Goal: Task Accomplishment & Management: Manage account settings

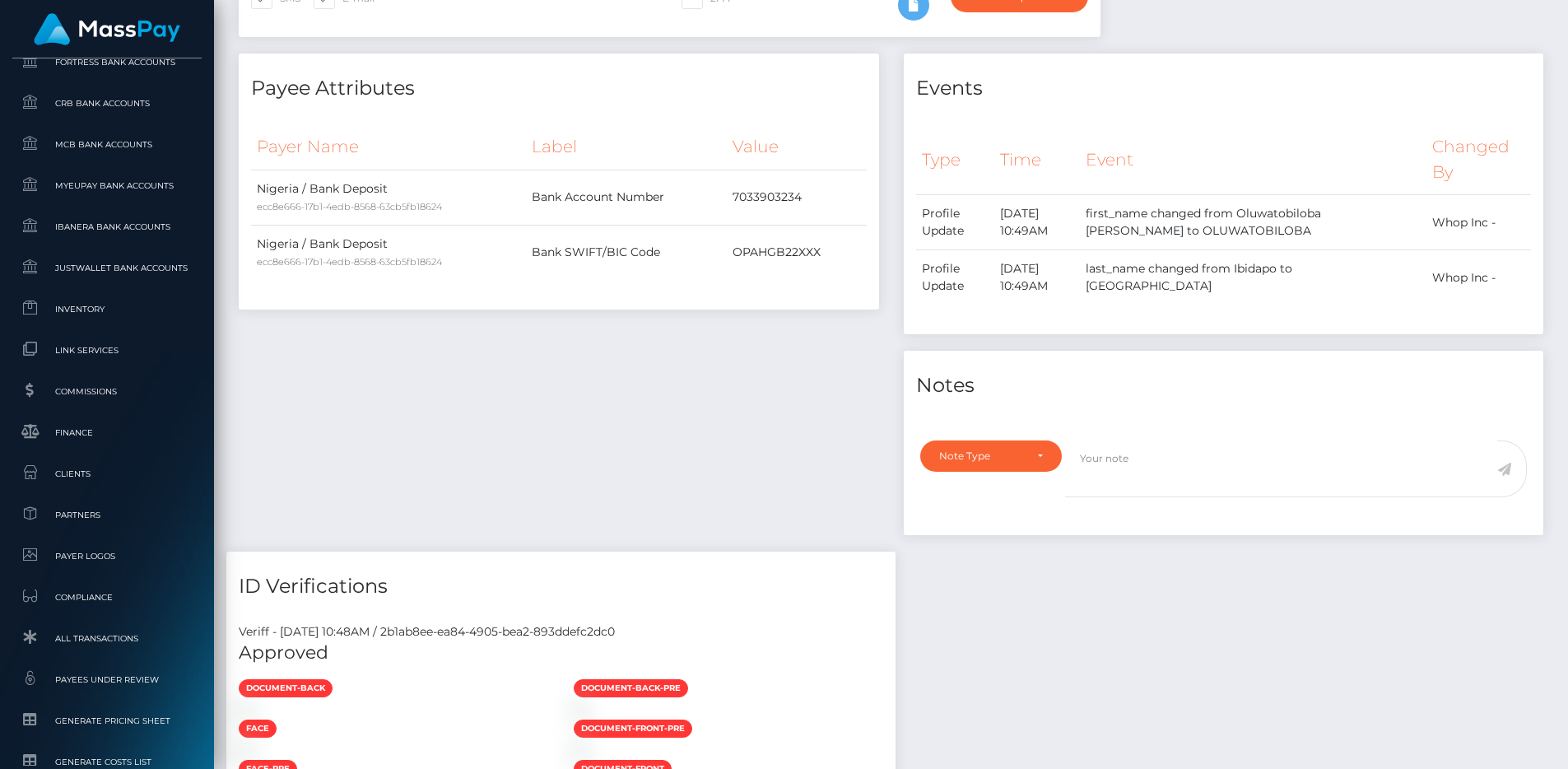
scroll to position [300, 0]
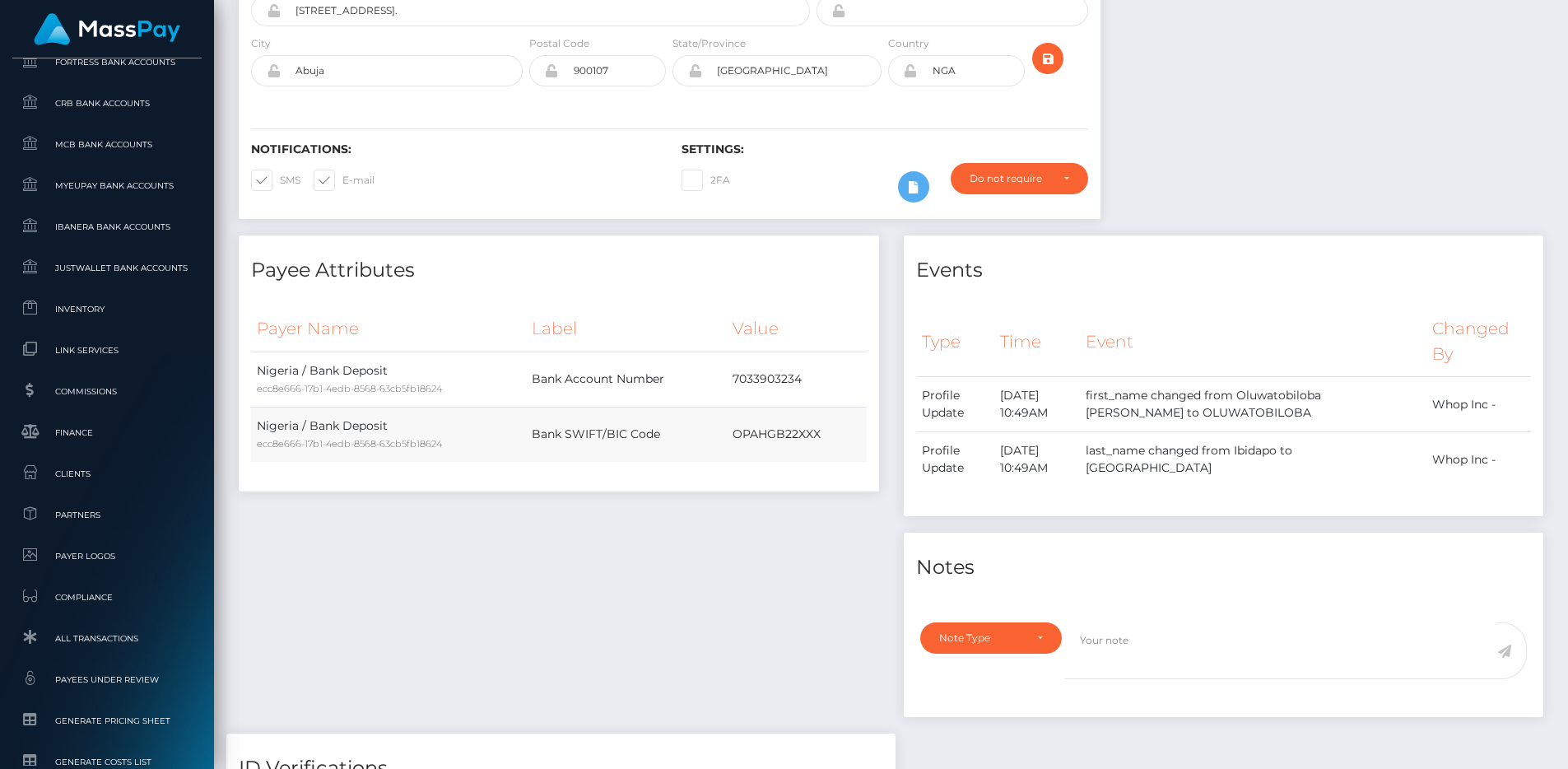
drag, startPoint x: 731, startPoint y: 429, endPoint x: 834, endPoint y: 428, distance: 103.0
click at [834, 428] on td "OPAHGB22XXX" at bounding box center [796, 435] width 139 height 55
copy td "OPAHGB22XXX"
click at [842, 478] on div "Payer Name Label Value Nigeria / Bank Deposit ecc8e666-17b1-4edb-8568-63cb5fb18…" at bounding box center [559, 394] width 616 height 176
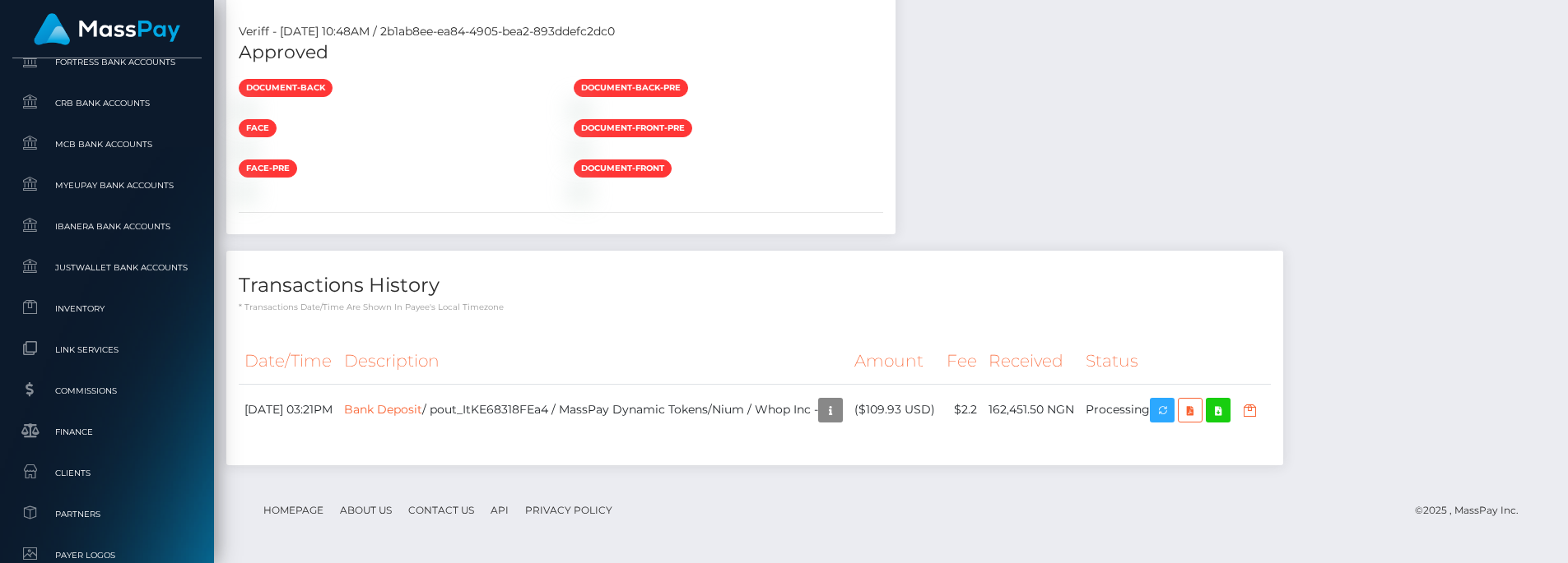
scroll to position [2345, 0]
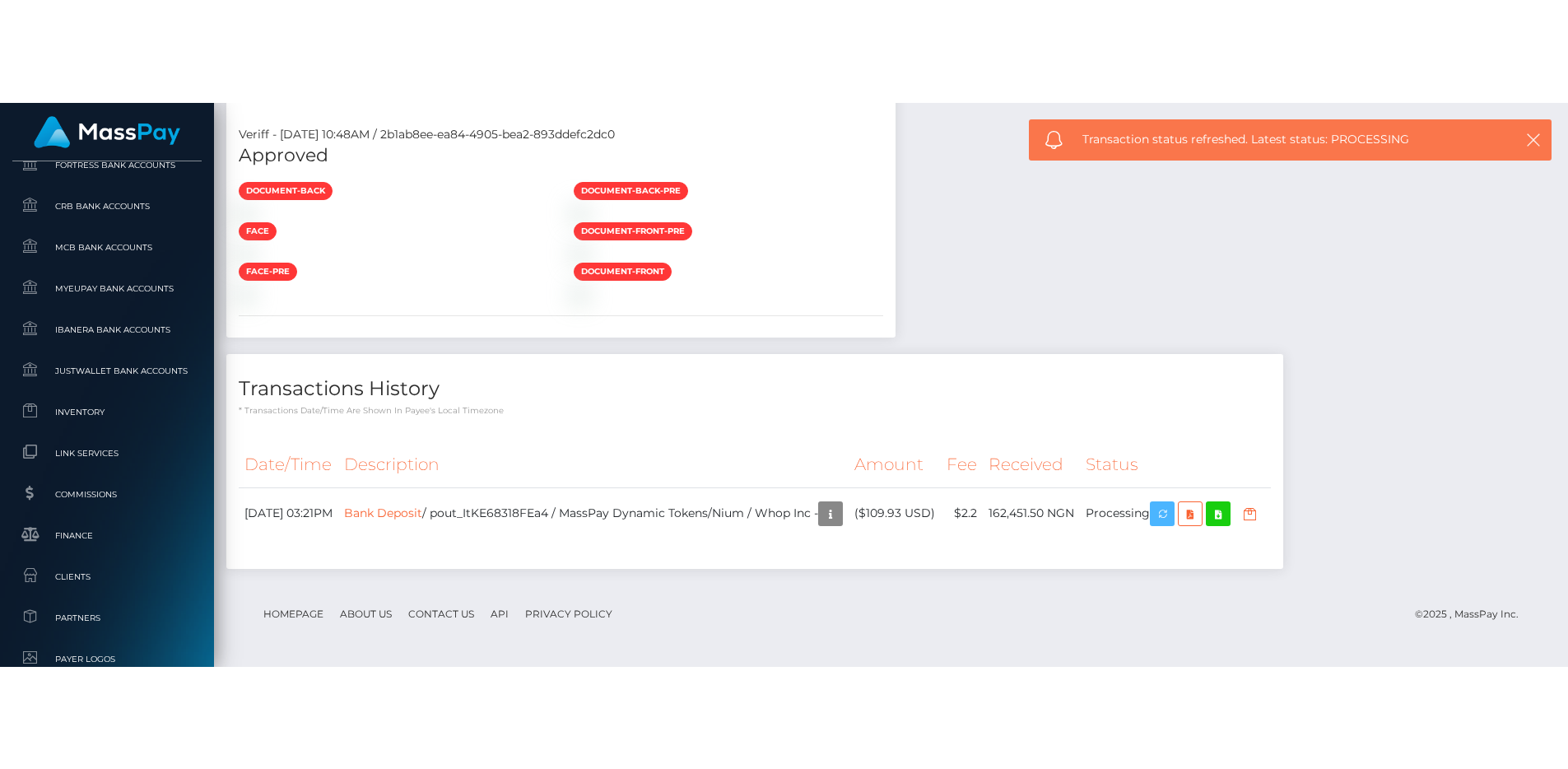
scroll to position [2143, 0]
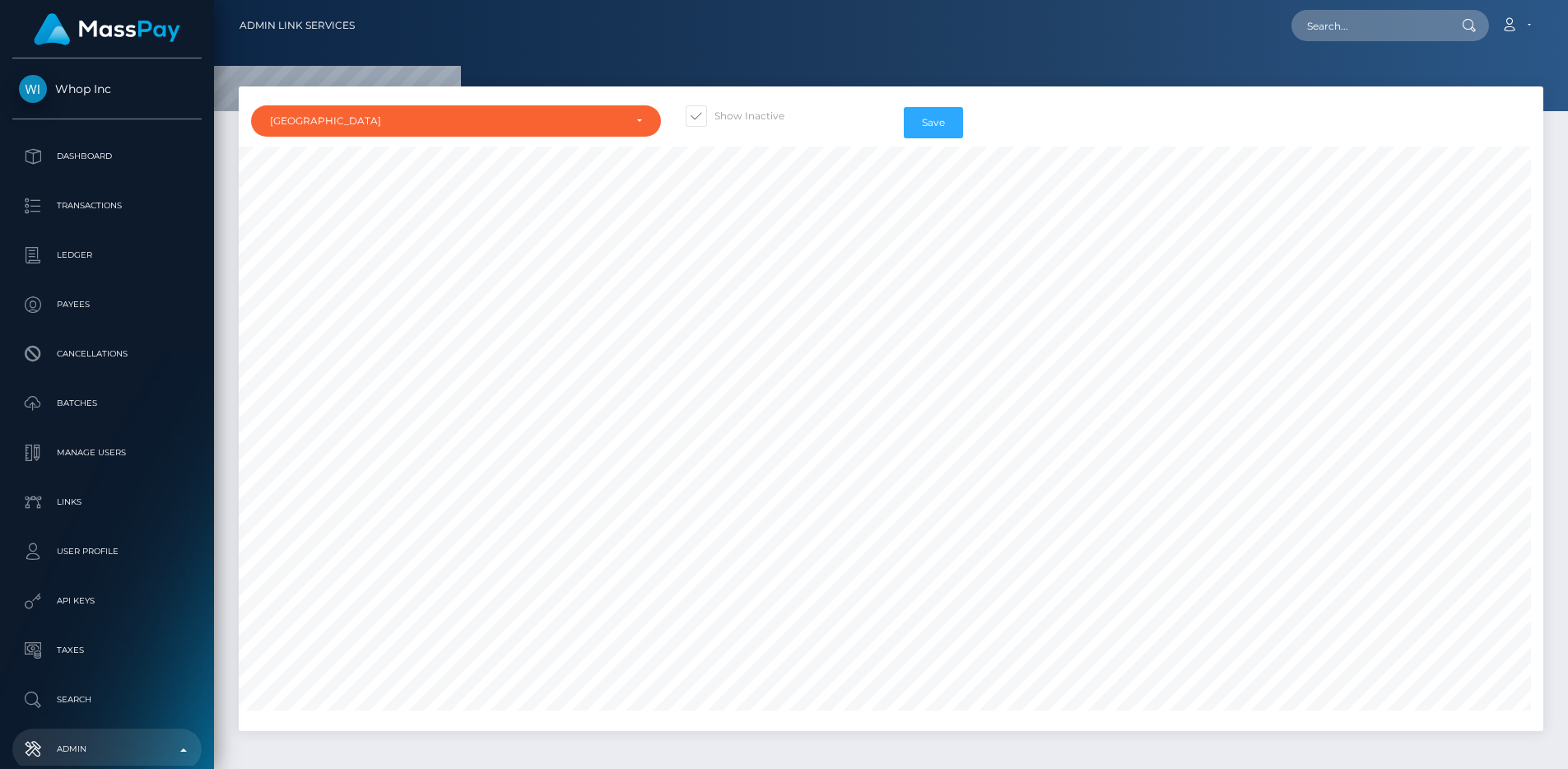
select select "NG"
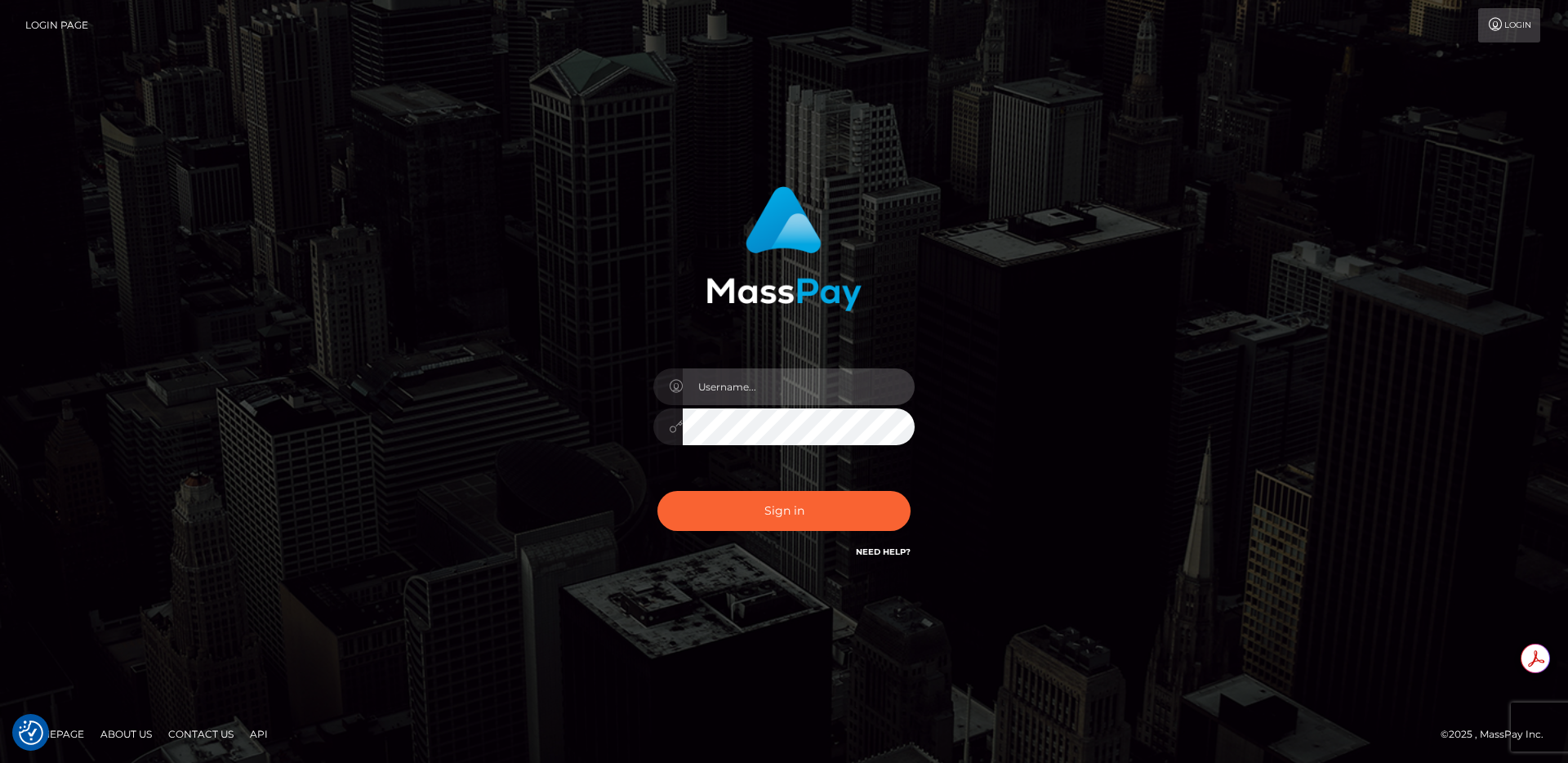
type input "egblue"
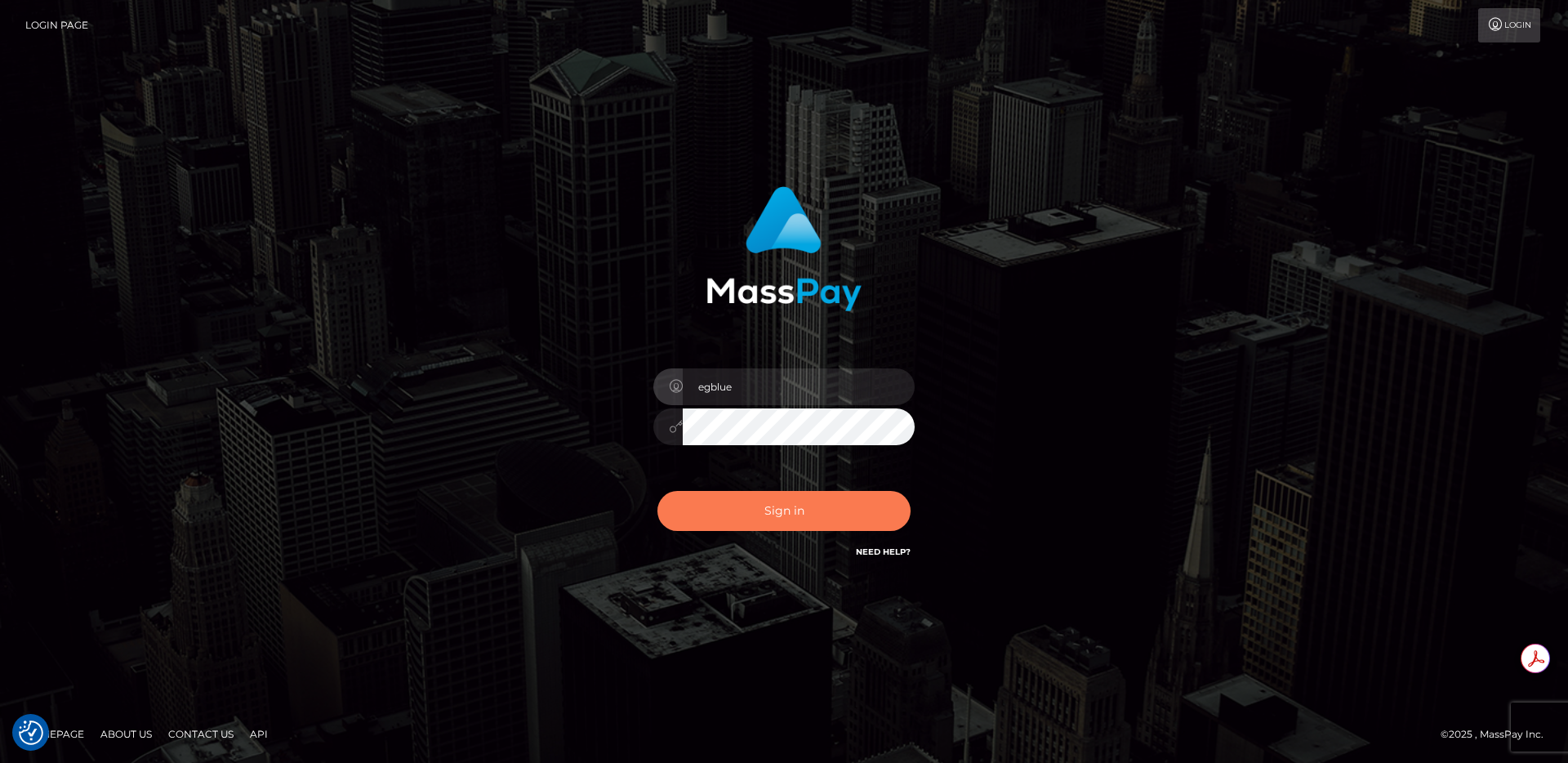
click at [804, 506] on button "Sign in" at bounding box center [784, 511] width 253 height 40
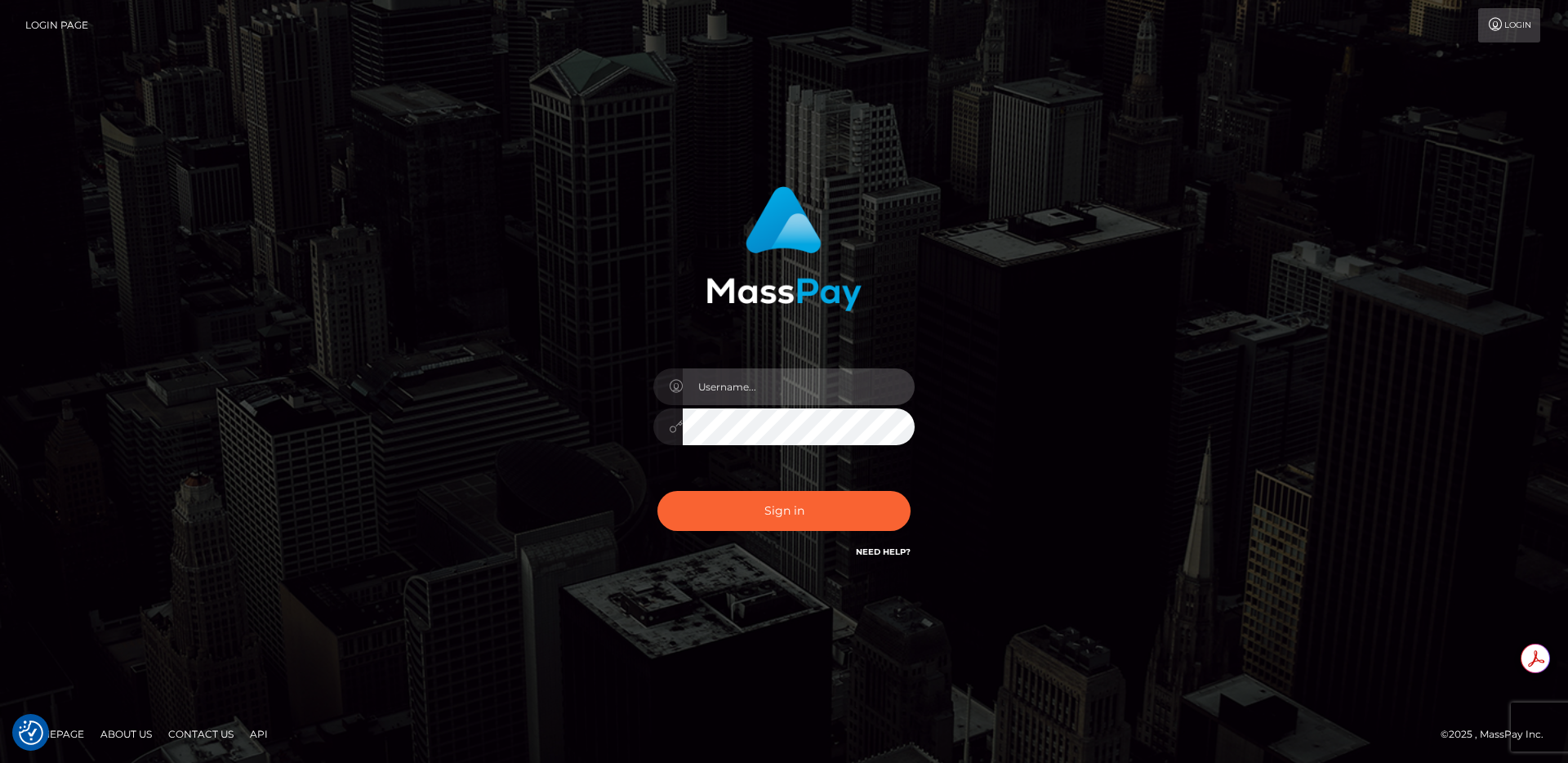
type input "egblue"
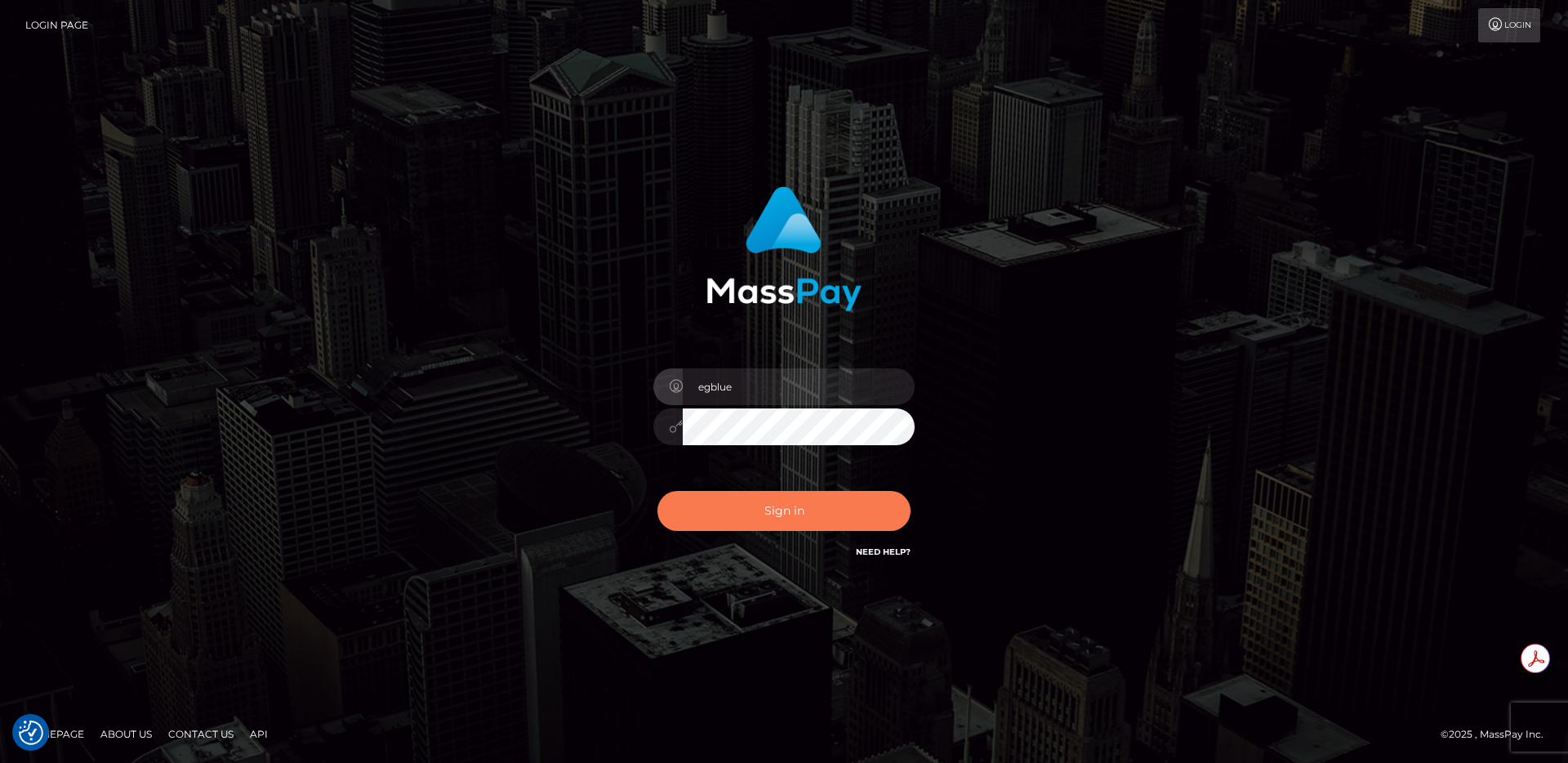
click at [701, 511] on button "Sign in" at bounding box center [784, 511] width 253 height 40
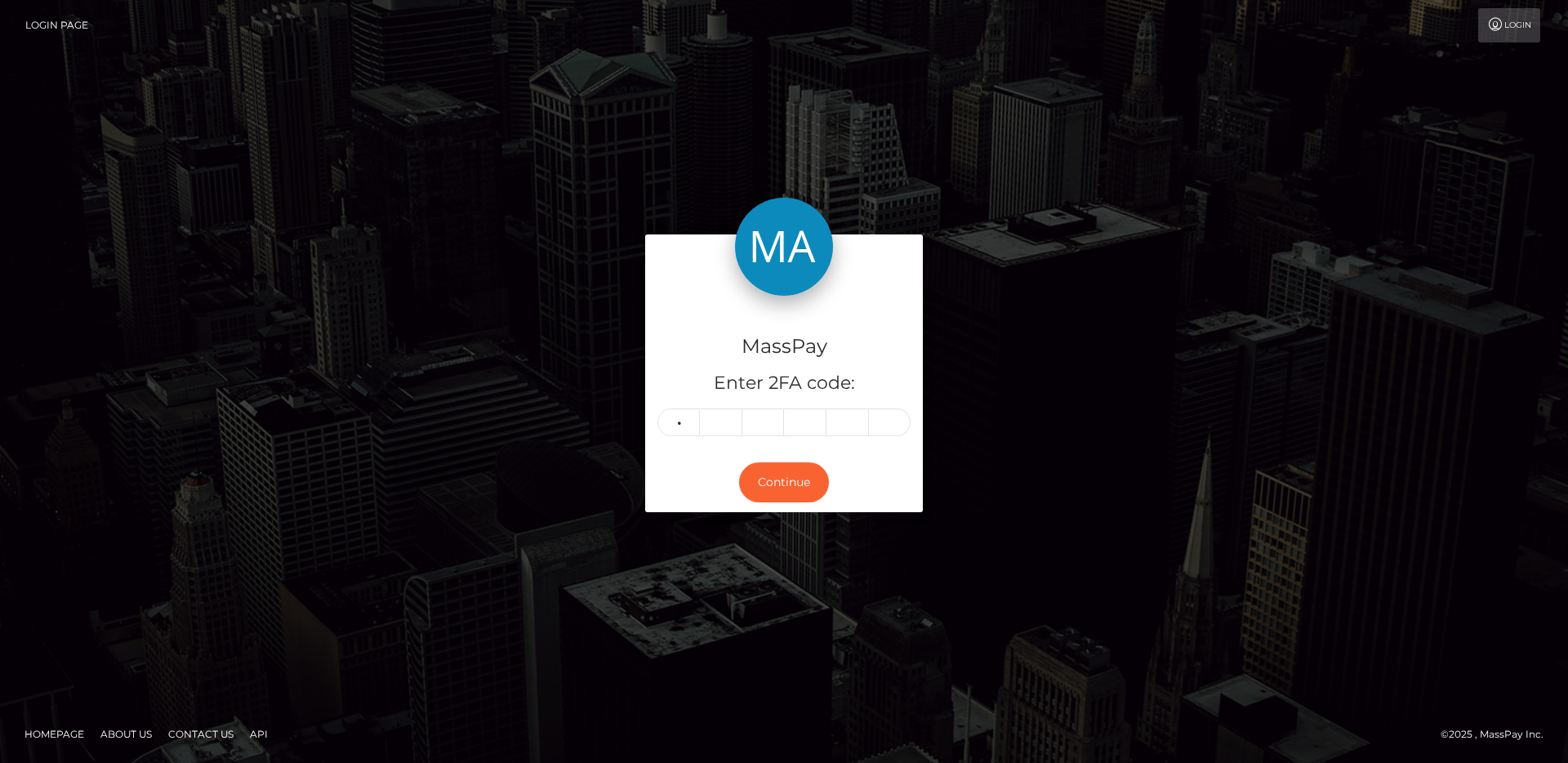
type input "2"
type input "0"
type input "9"
type input "4"
type input "2"
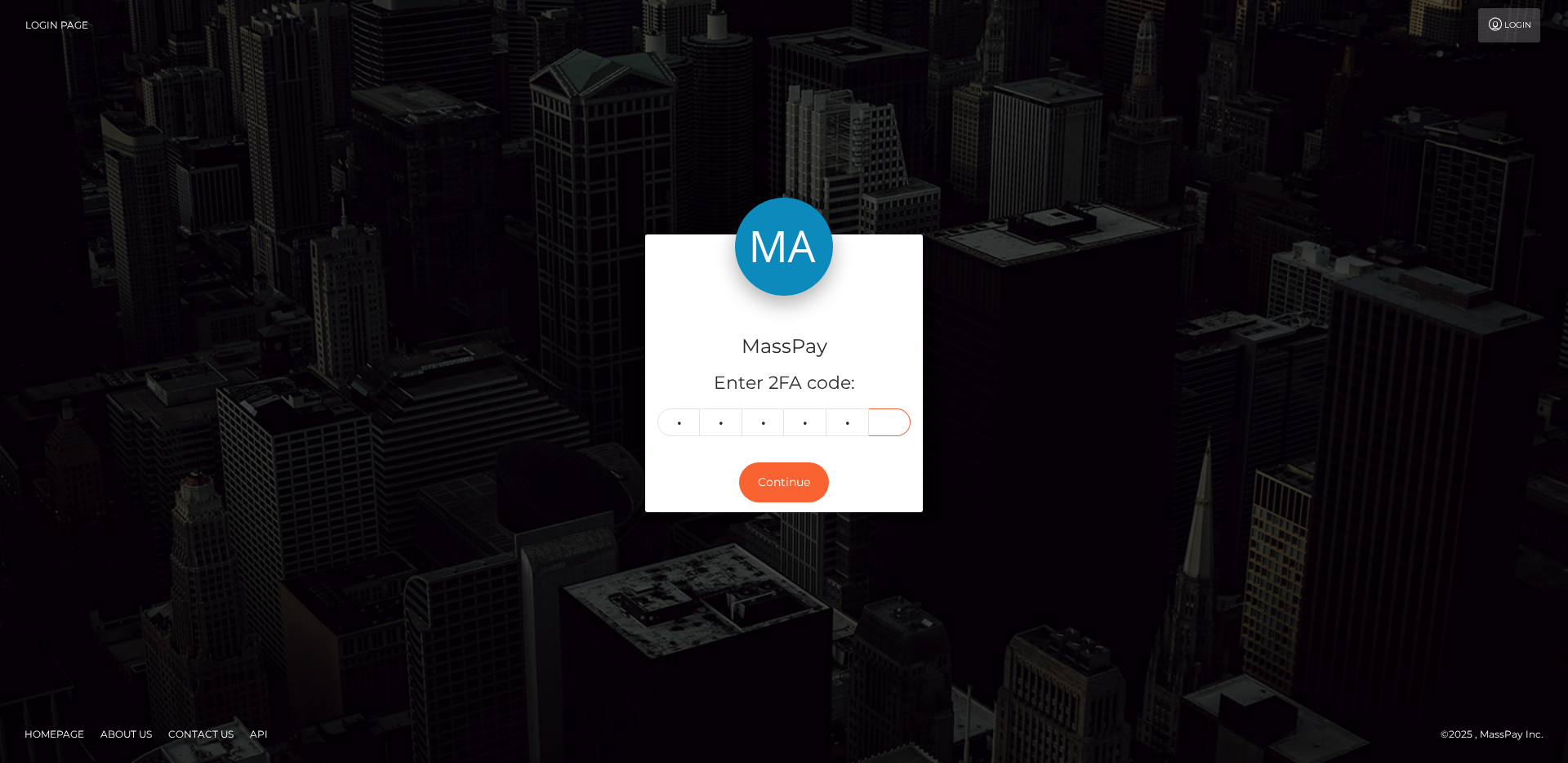
type input "7"
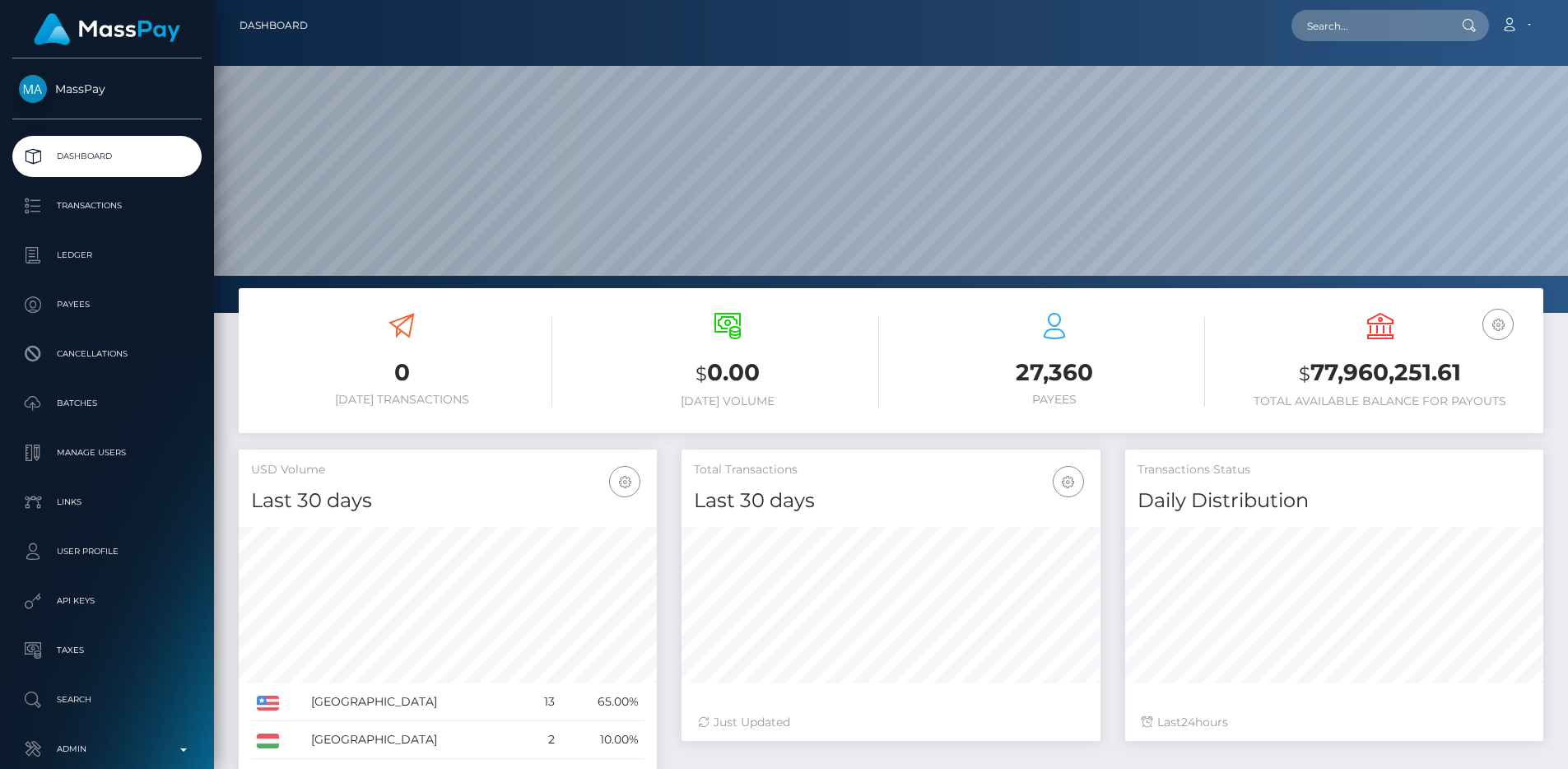
scroll to position [292, 419]
click at [1343, 27] on input "text" at bounding box center [1368, 26] width 155 height 31
click at [1353, 18] on input "text" at bounding box center [1368, 26] width 155 height 31
paste input "pout_ItKE68318FEa4"
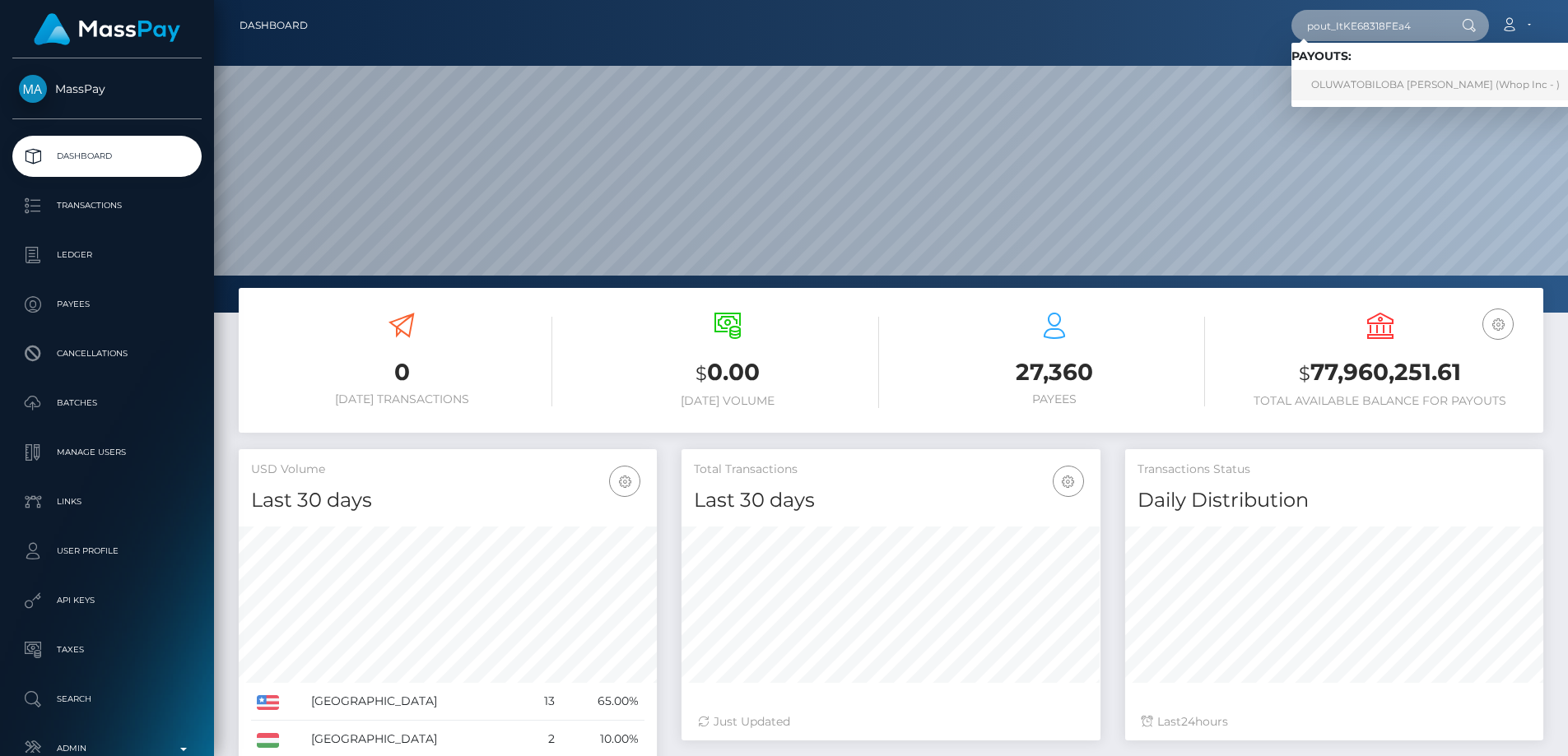
type input "pout_ItKE68318FEa4"
click at [1379, 74] on link "OLUWATOBILOBA DAVID IBIDAPO (Whop Inc - )" at bounding box center [1434, 85] width 288 height 30
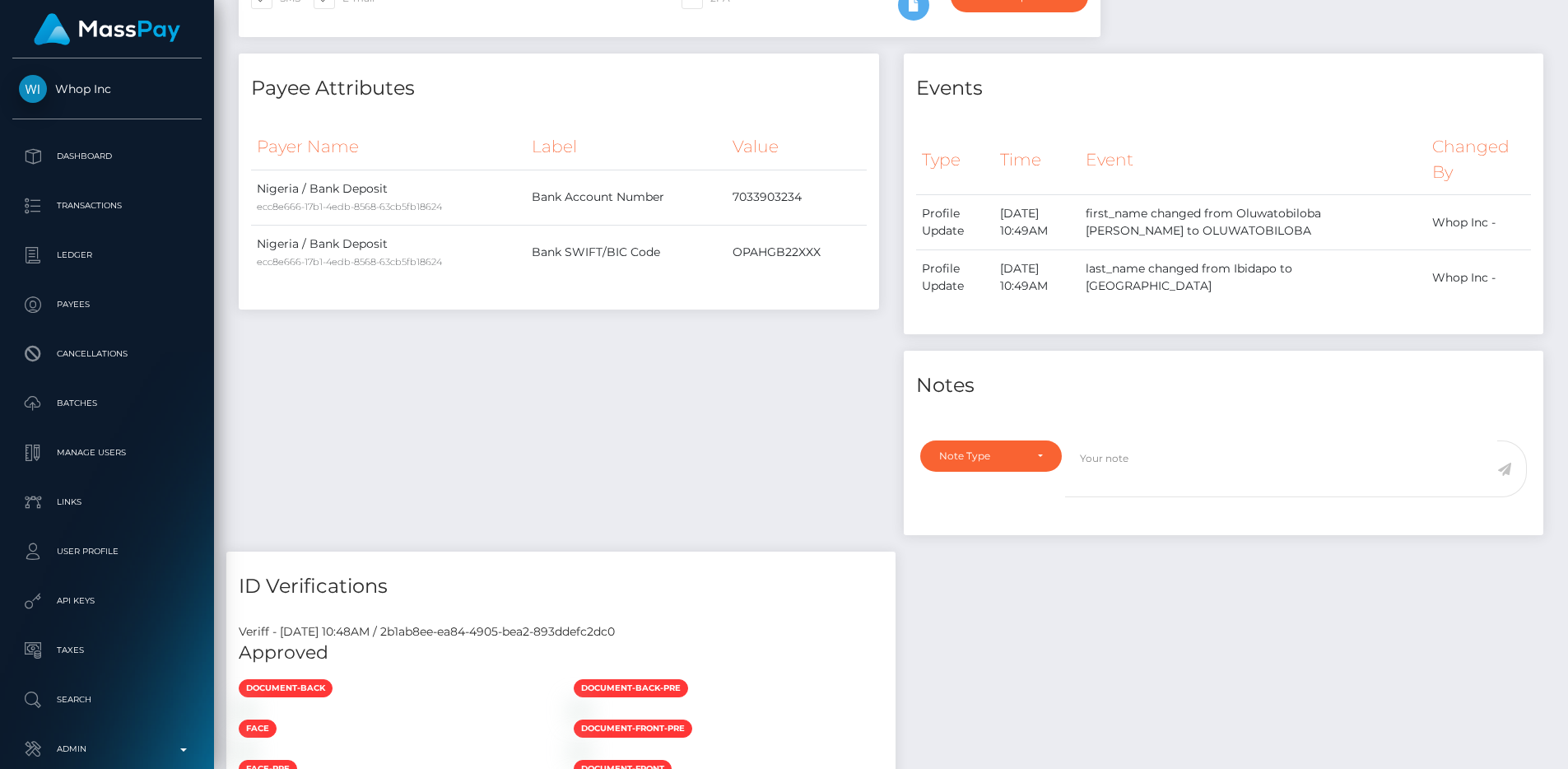
scroll to position [484, 0]
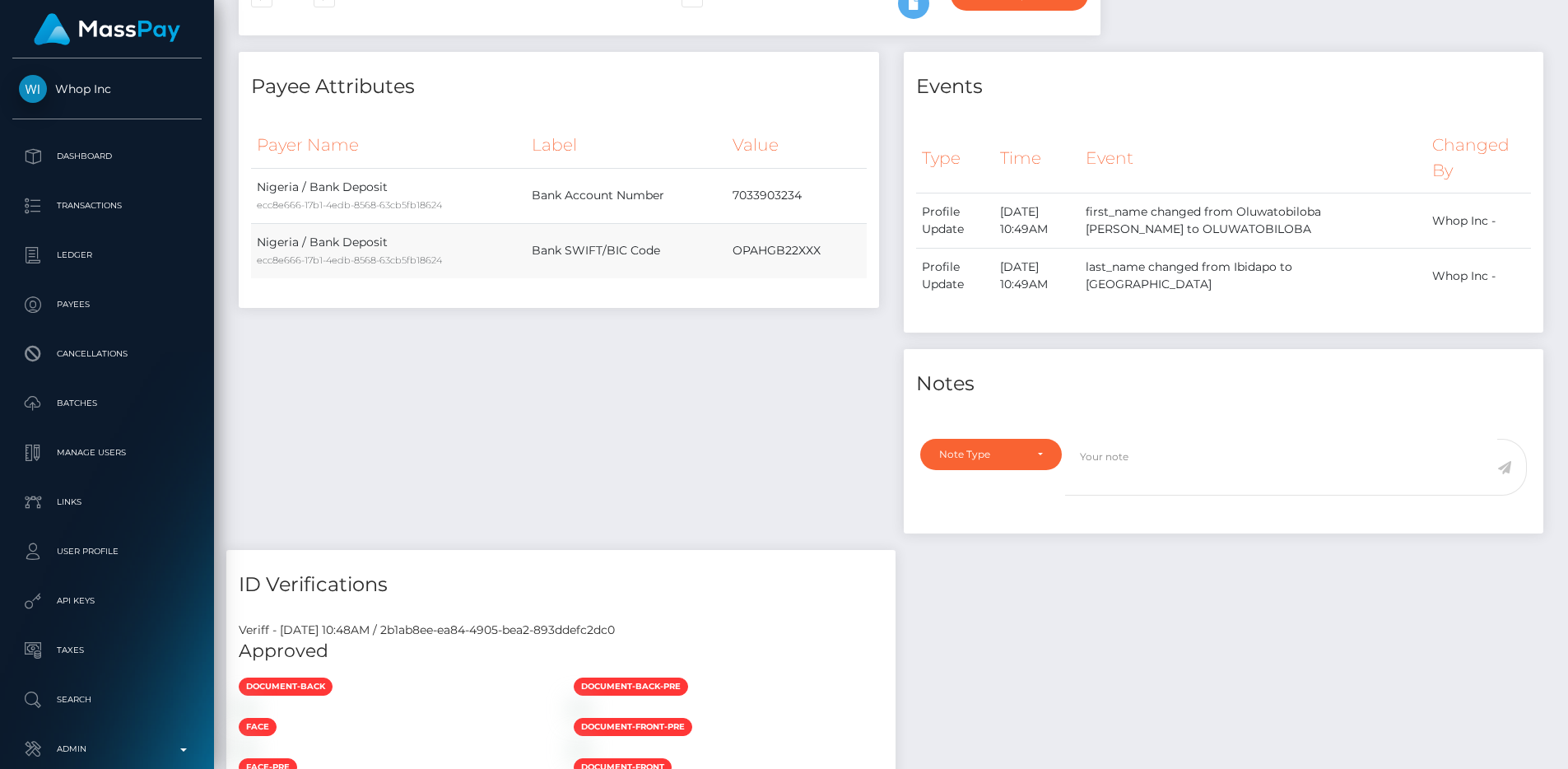
click at [803, 249] on td "OPAHGB22XXX" at bounding box center [796, 251] width 139 height 55
copy td "OPAHGB22XXX"
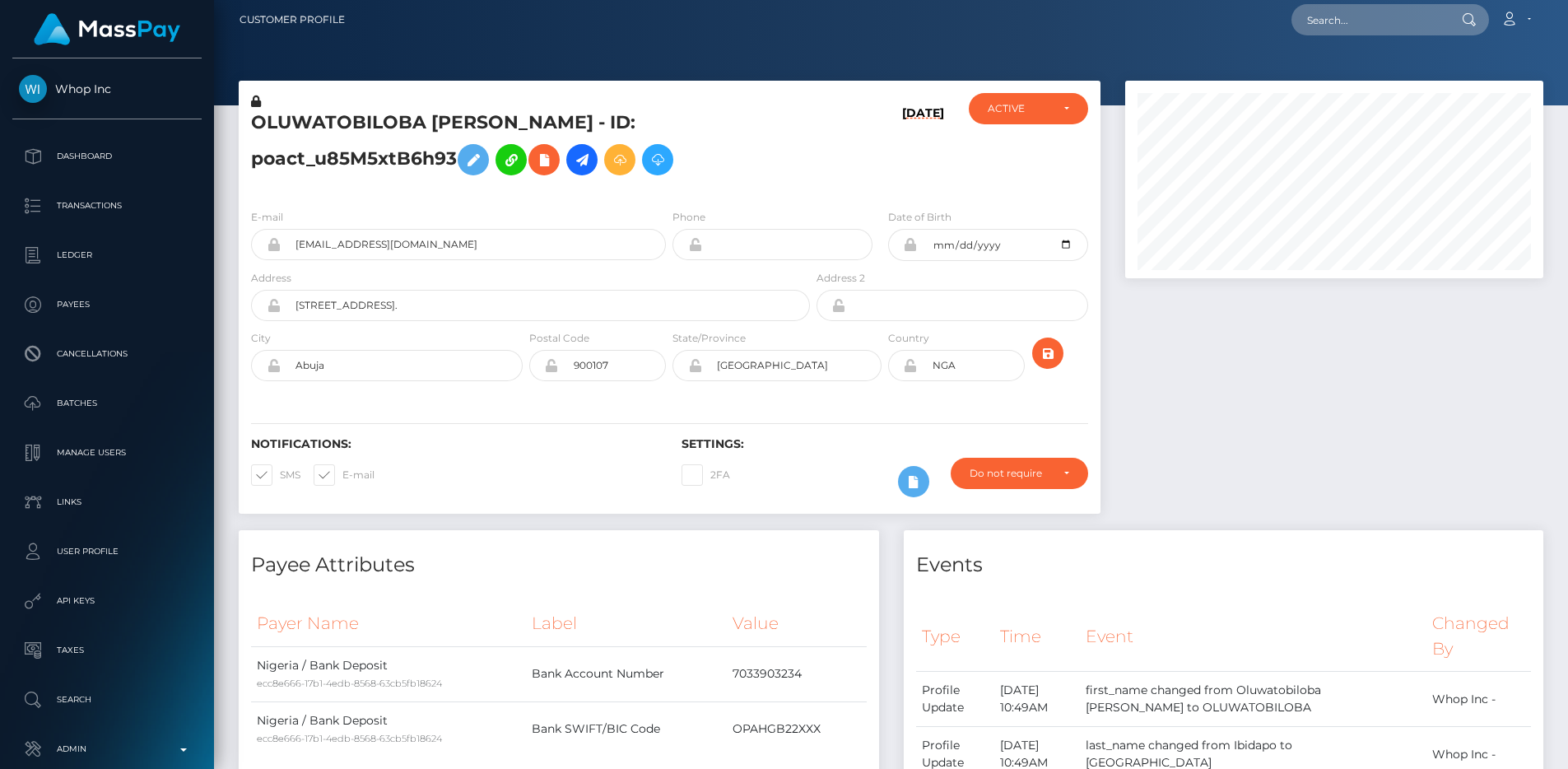
scroll to position [0, 0]
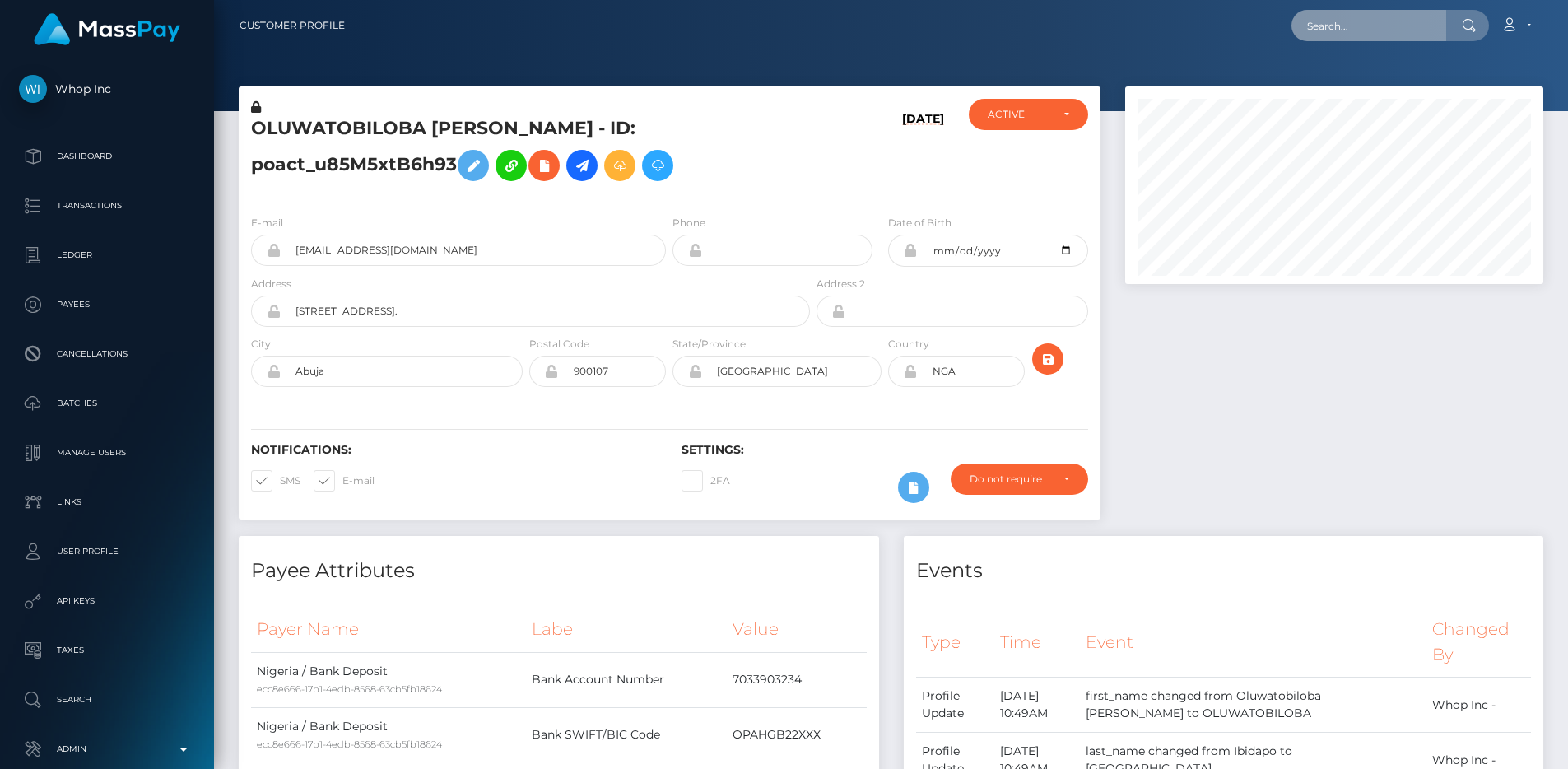
click at [1349, 27] on input "text" at bounding box center [1368, 26] width 155 height 31
paste input "pout_CqwjqnWVePlwl"
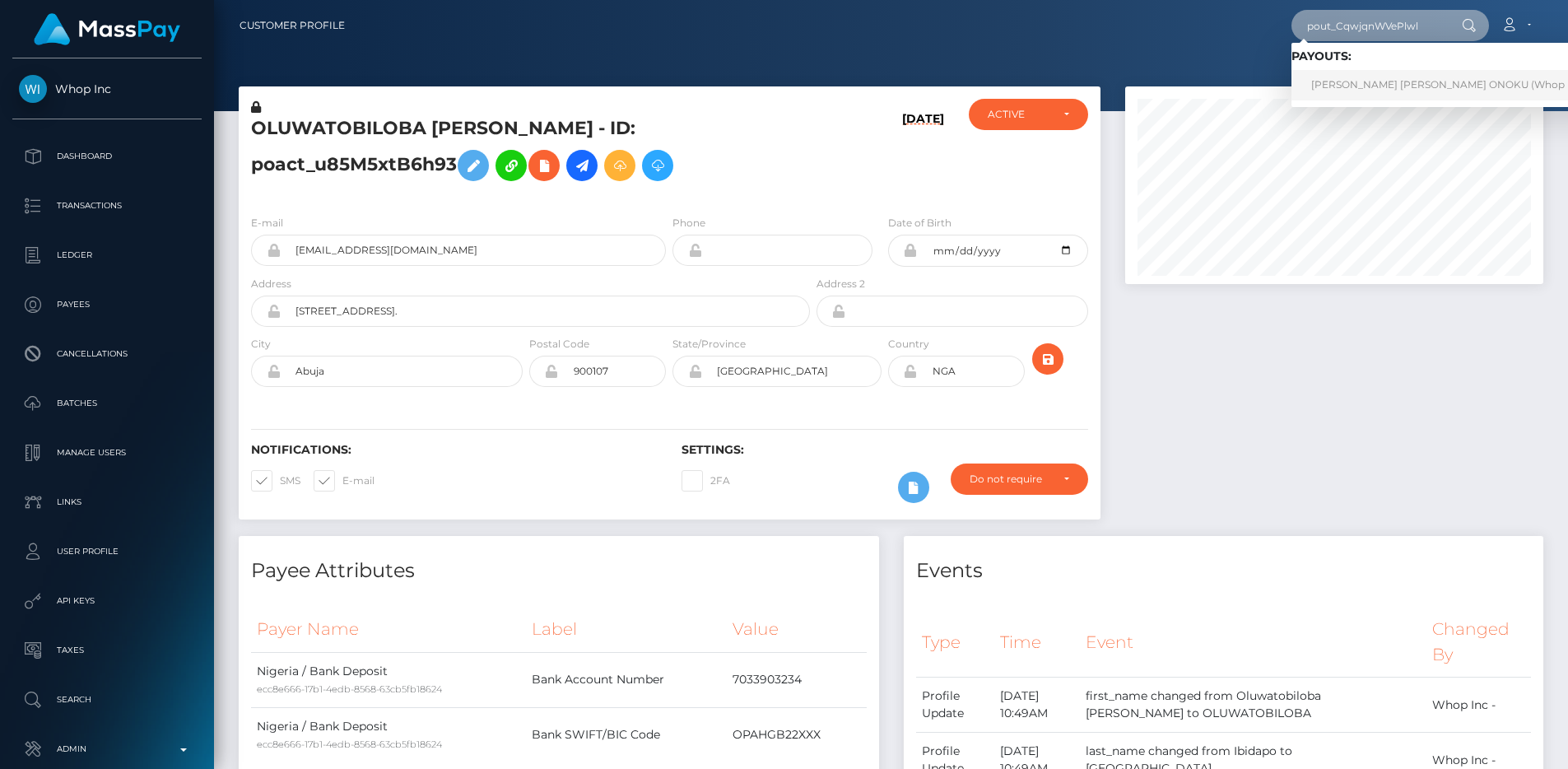
type input "pout_CqwjqnWVePlwl"
click at [1386, 76] on link "ANNA CLARA ONOKU (Whop Inc - )" at bounding box center [1452, 85] width 323 height 30
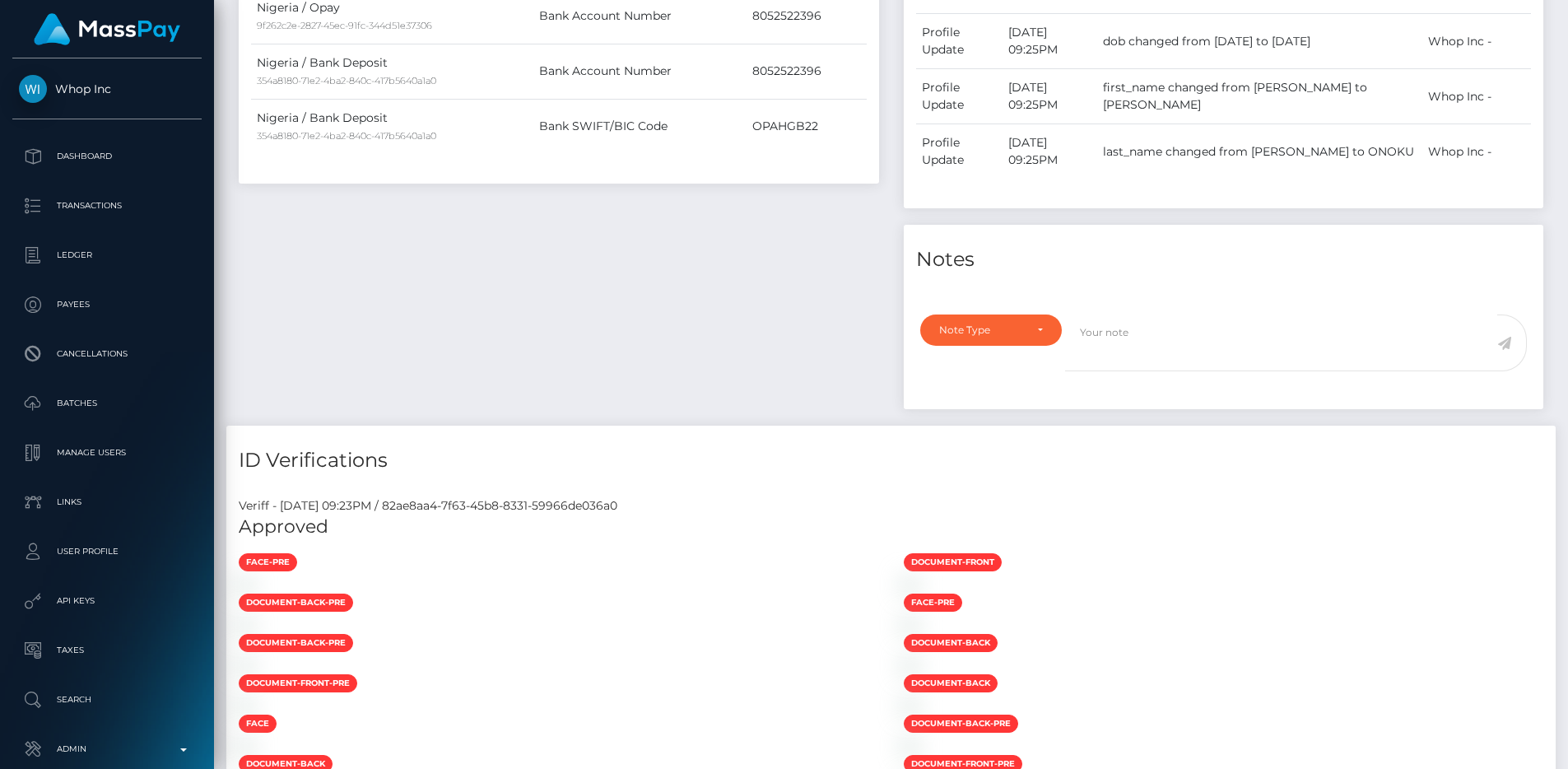
scroll to position [493, 0]
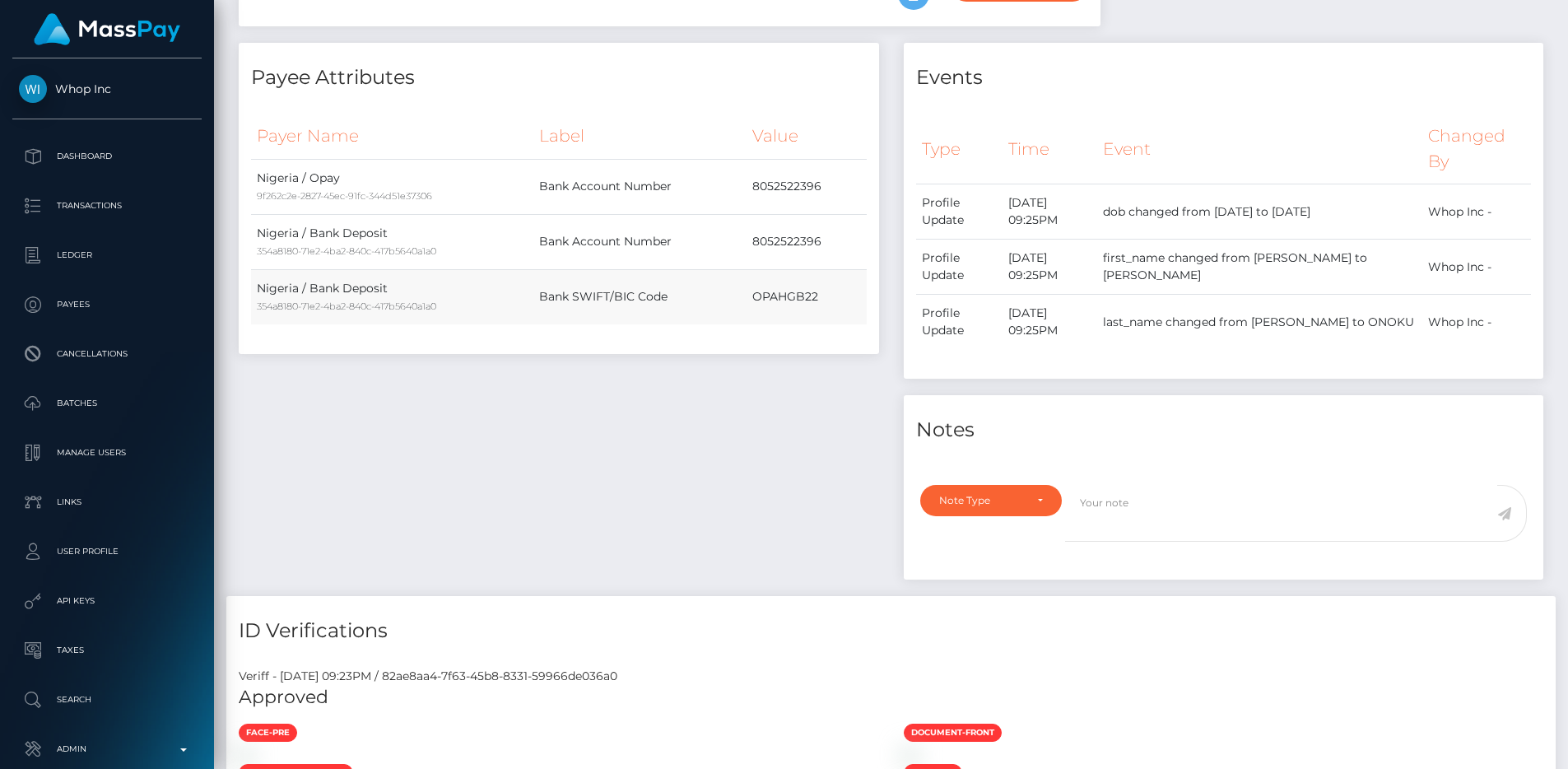
click at [781, 312] on td "OPAHGB22" at bounding box center [807, 297] width 120 height 55
copy td "OPAHGB22"
click at [678, 517] on div "Payee Attributes Payer Name Label Value Nigeria / Opay 9f262c2e-2827-45ec-91fc-…" at bounding box center [559, 319] width 665 height 553
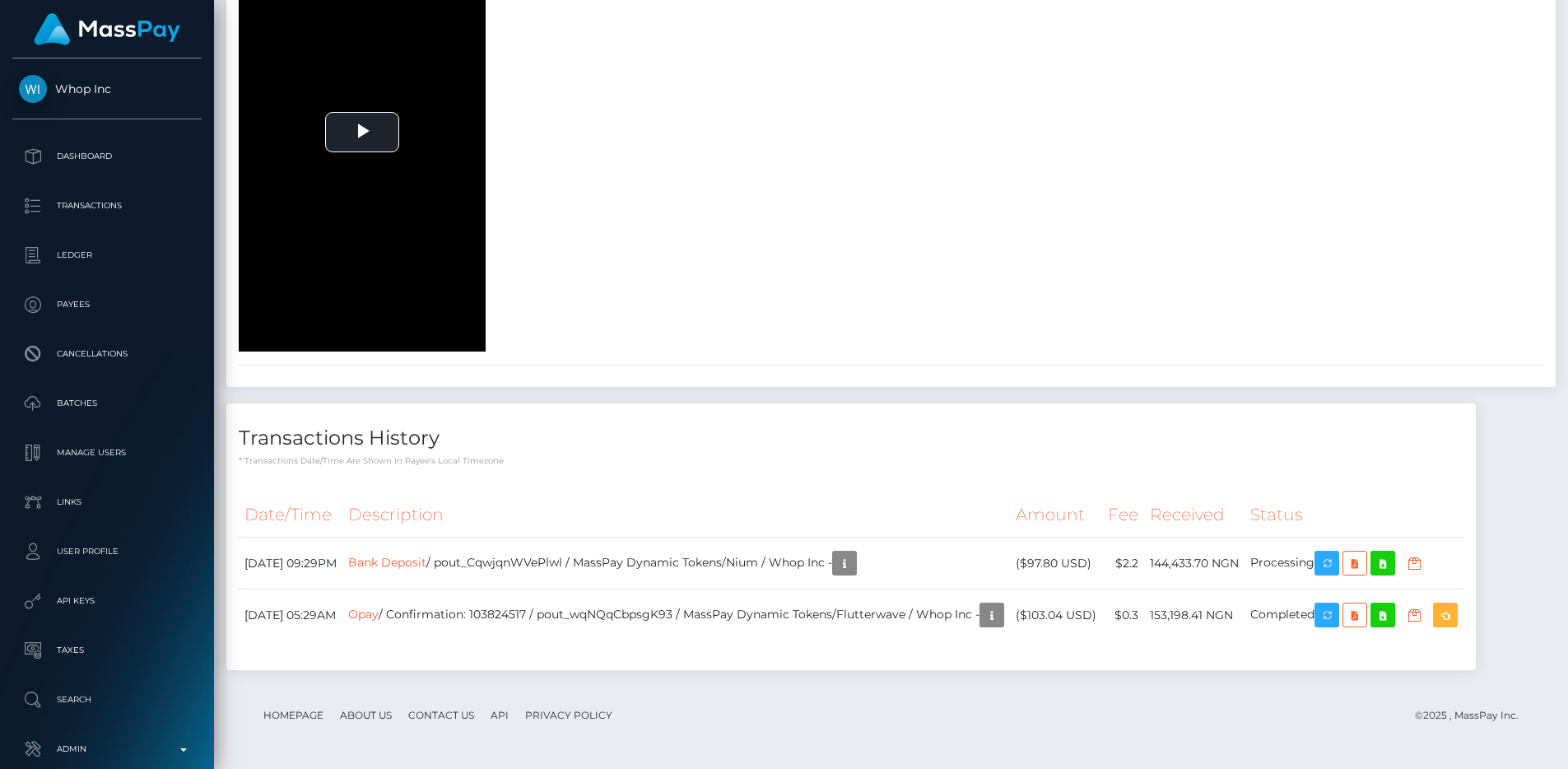
scroll to position [8362, 0]
click at [1073, 437] on h4 "Transactions History" at bounding box center [851, 437] width 1225 height 29
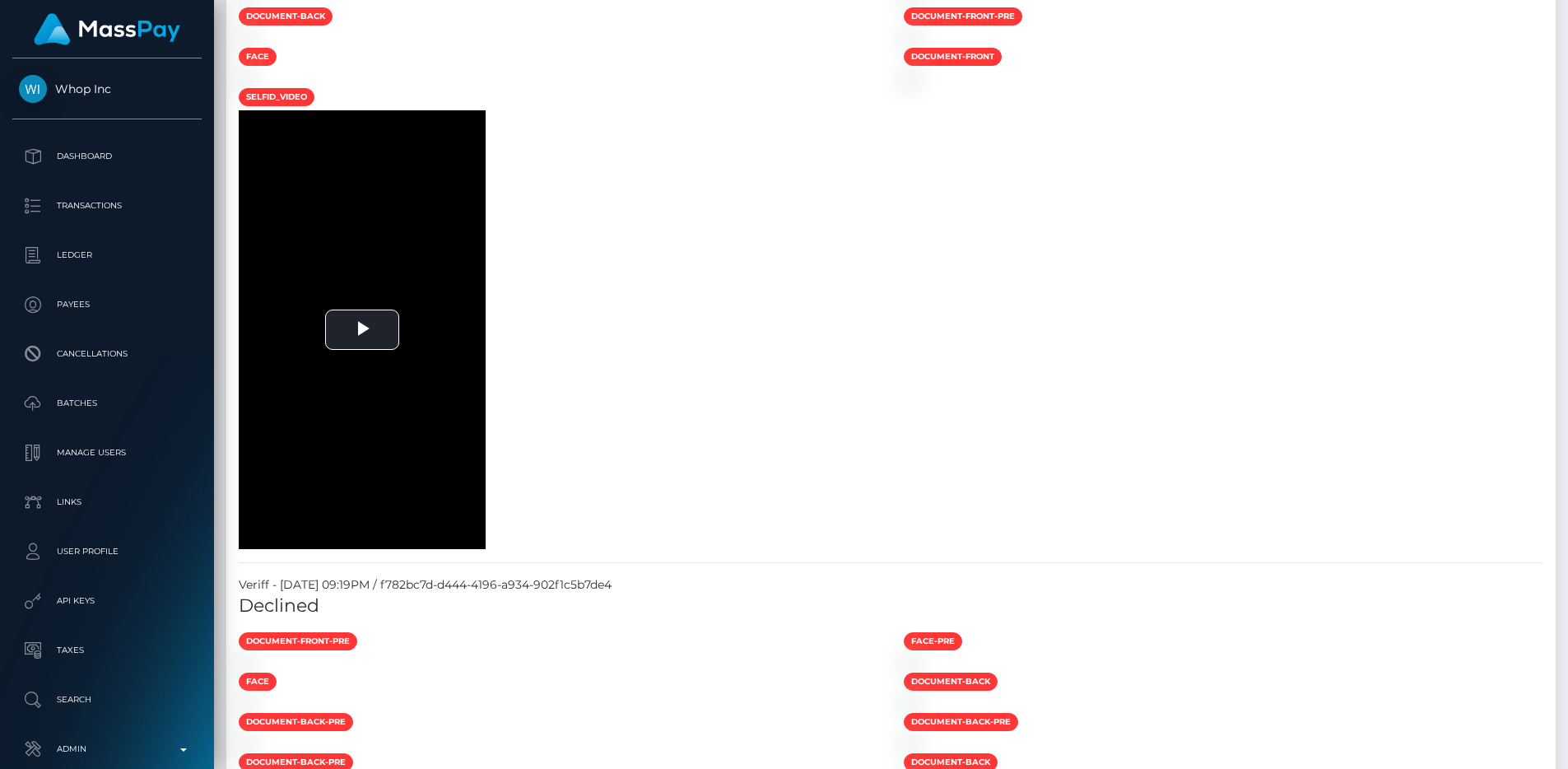
scroll to position [0, 0]
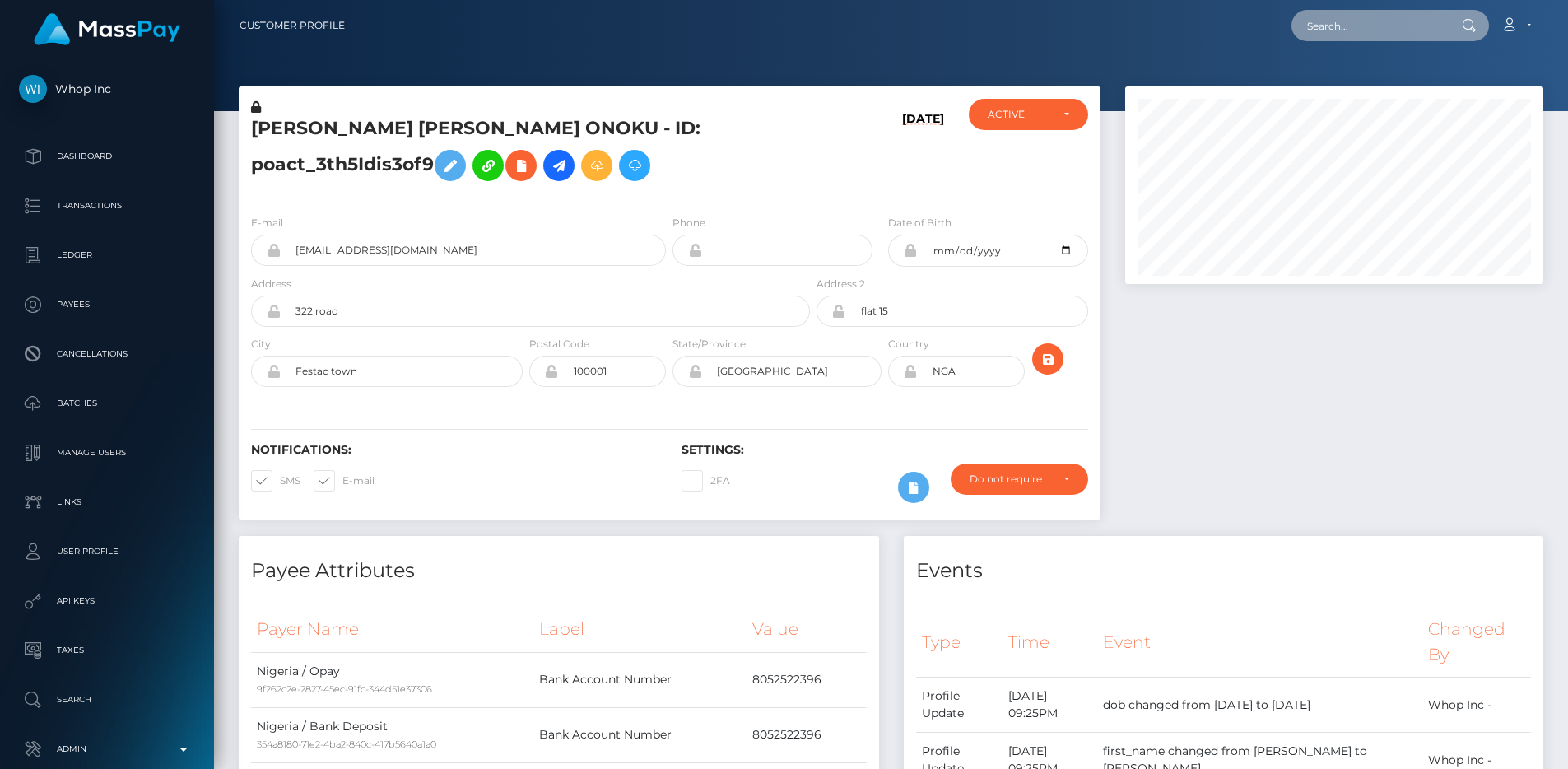
click at [1359, 24] on input "text" at bounding box center [1368, 26] width 155 height 31
paste input "pout_FrroGVeP0ICjQ"
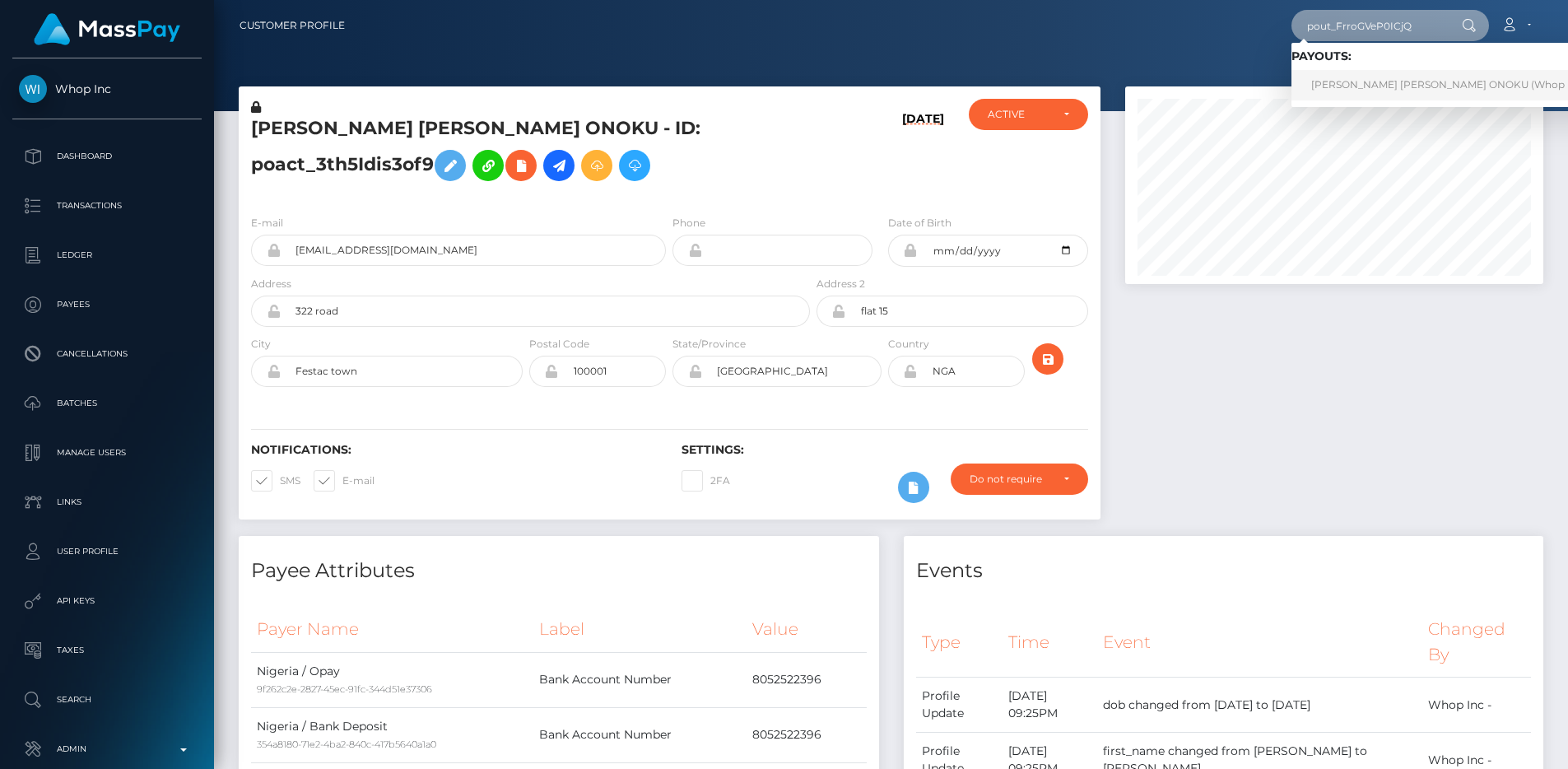
type input "pout_FrroGVeP0ICjQ"
click at [1366, 89] on link "[PERSON_NAME] [PERSON_NAME] ONOKU (Whop Inc - )" at bounding box center [1452, 85] width 323 height 30
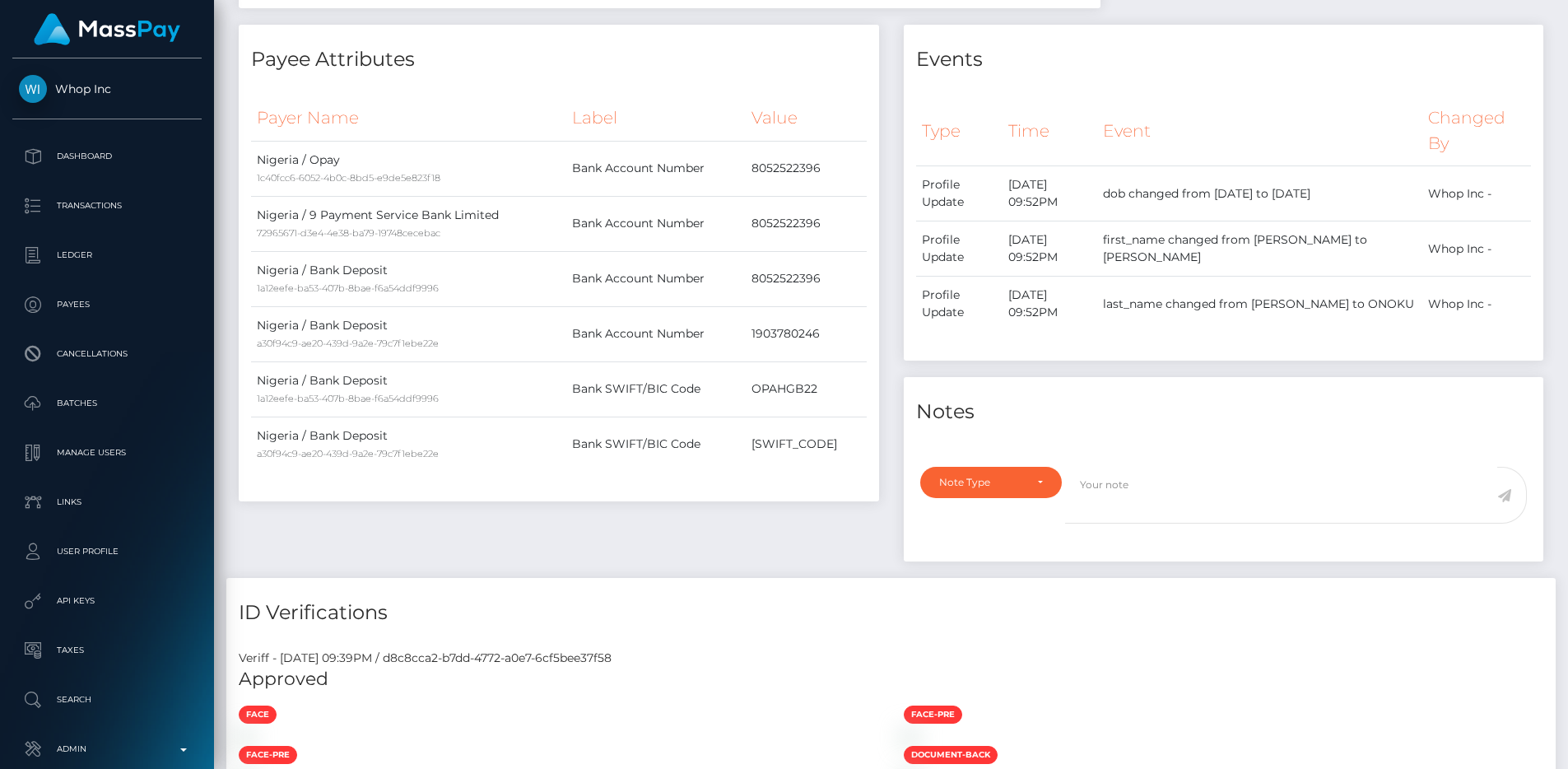
scroll to position [430, 0]
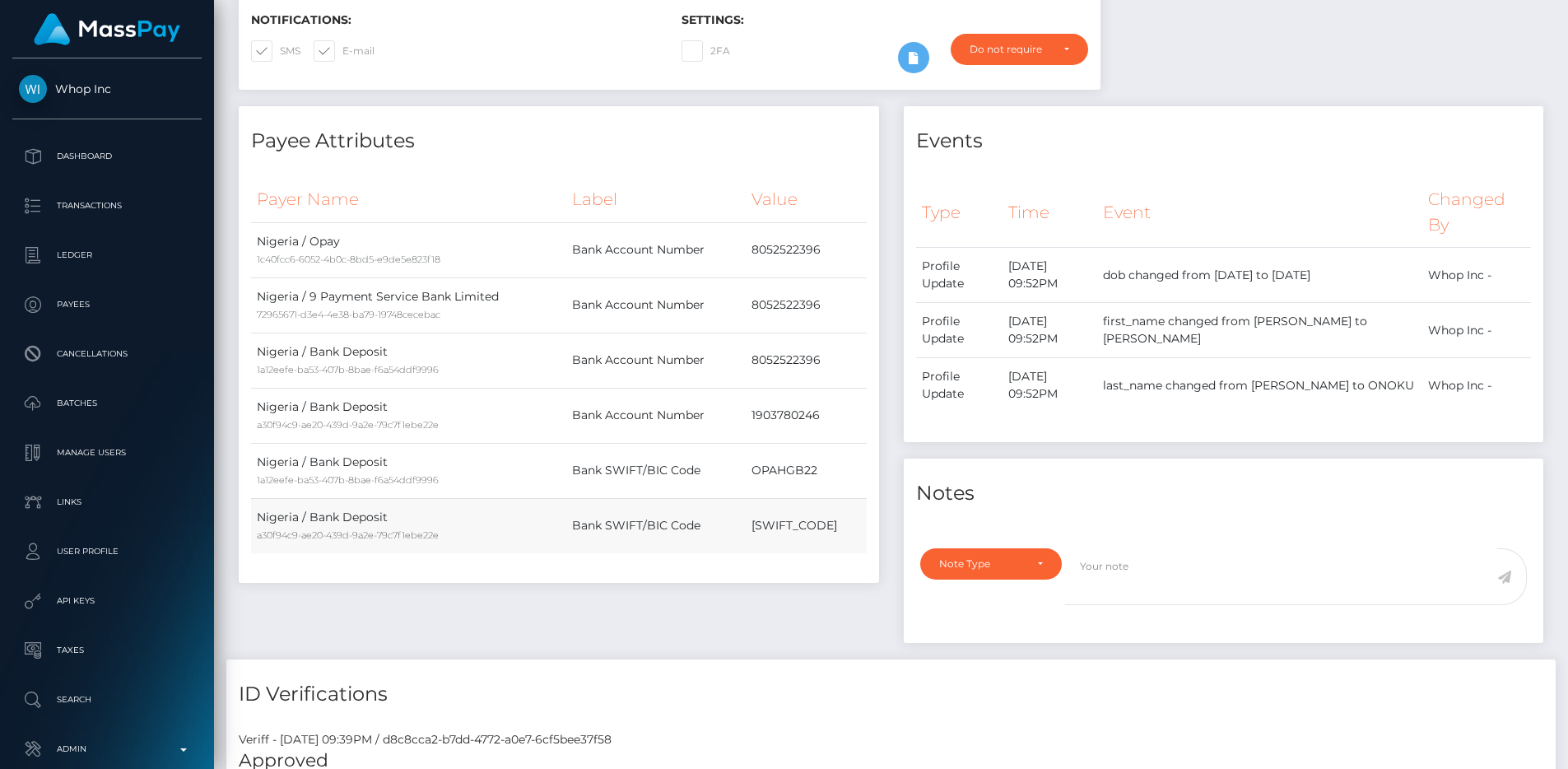
click at [784, 553] on td "ABNGNGLAXXX" at bounding box center [806, 526] width 121 height 55
copy td "ABNGNGLAXXX"
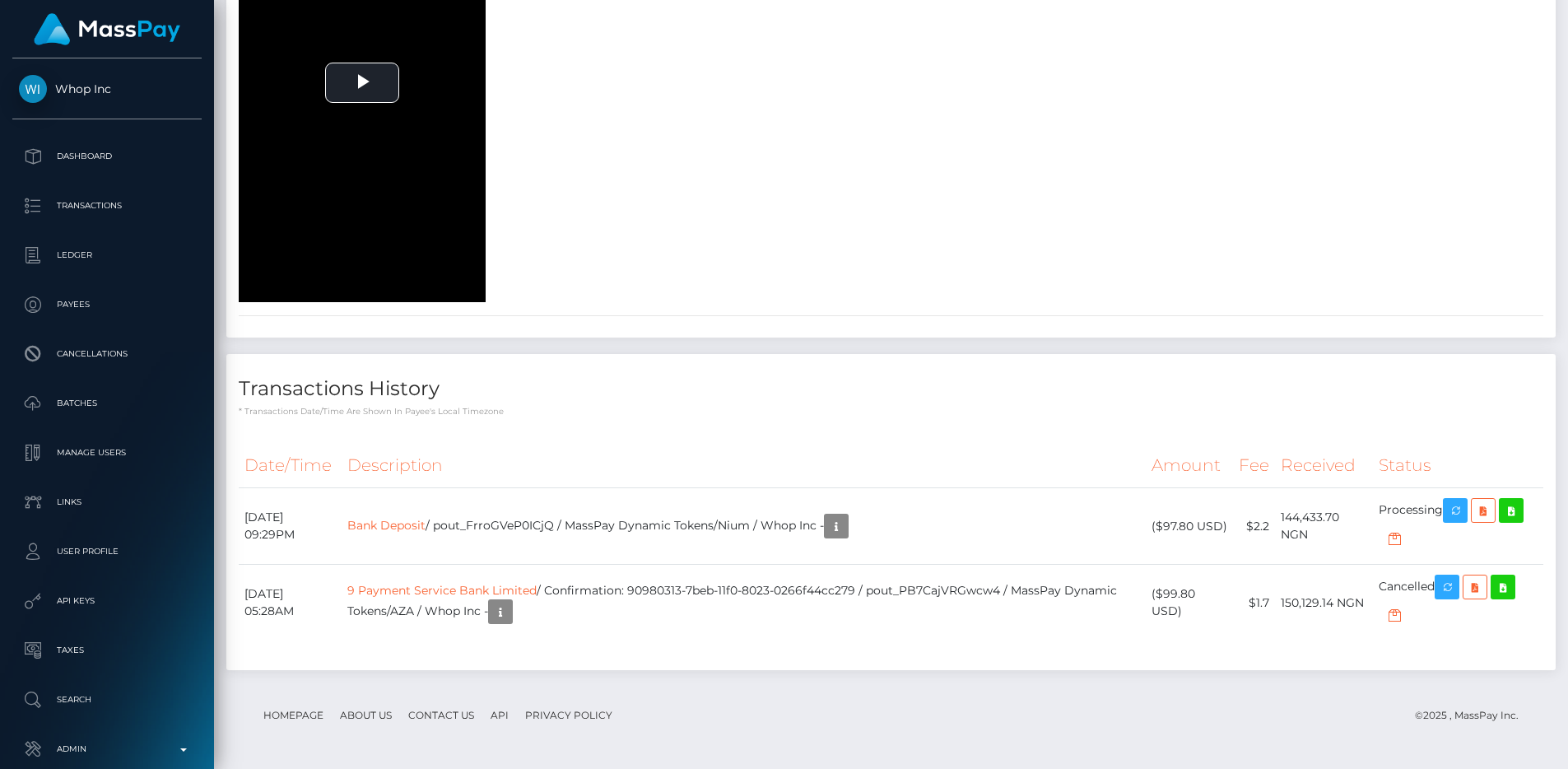
scroll to position [4170, 0]
click at [811, 135] on div "To view this video please enable JavaScript, and consider upgrading to a web br…" at bounding box center [559, 83] width 665 height 438
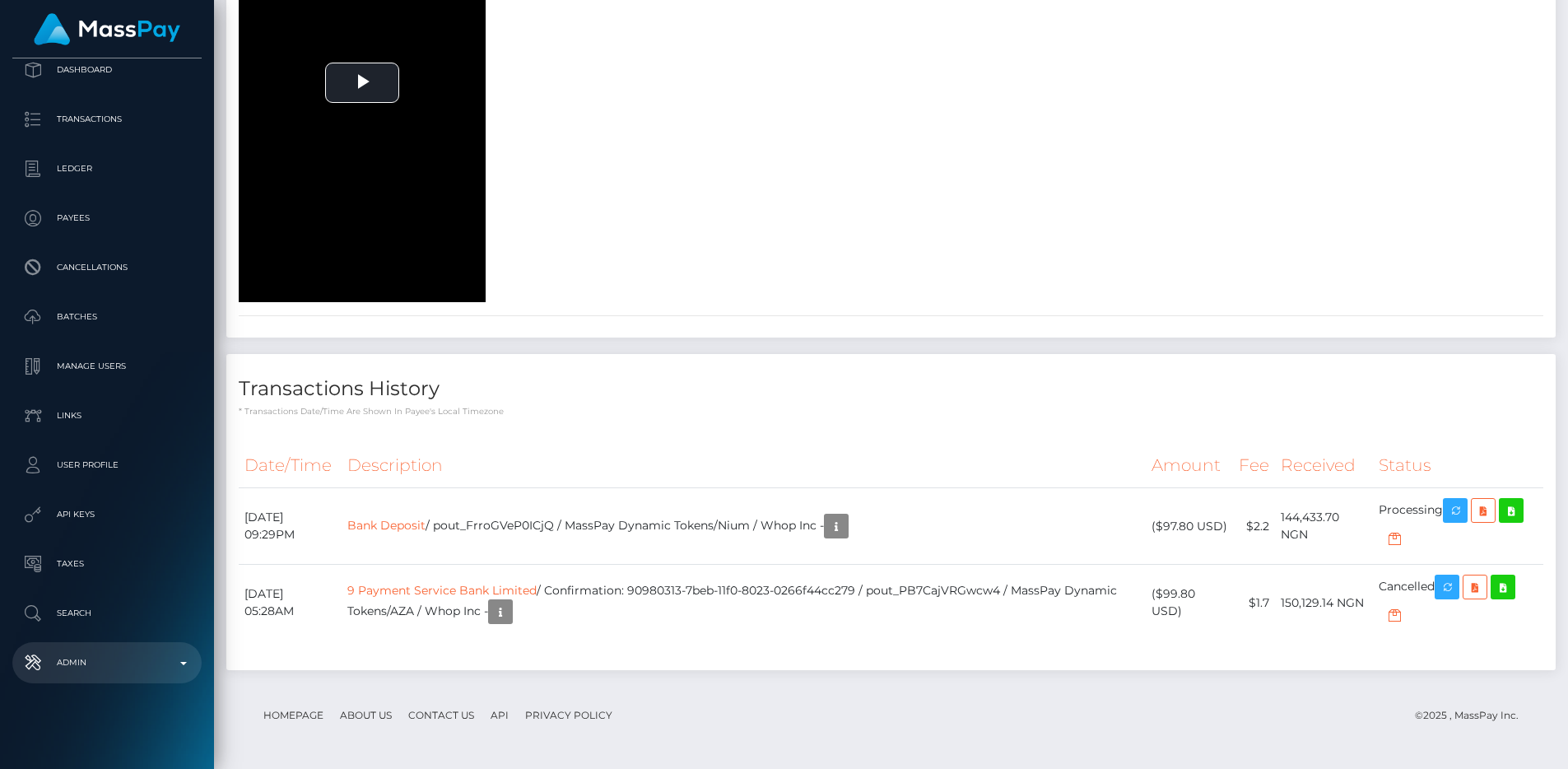
click at [105, 654] on p "Admin" at bounding box center [107, 662] width 176 height 25
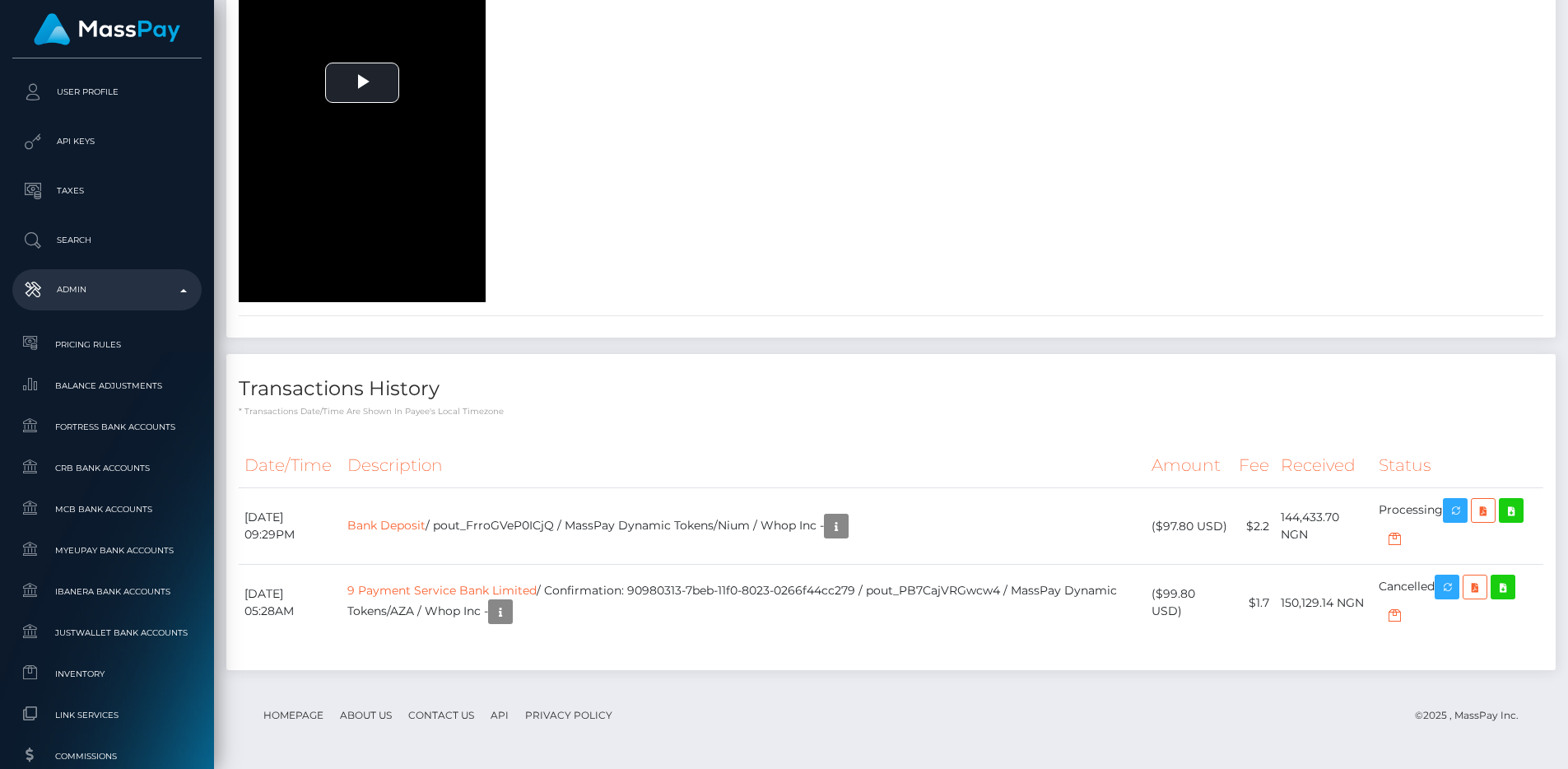
scroll to position [771, 0]
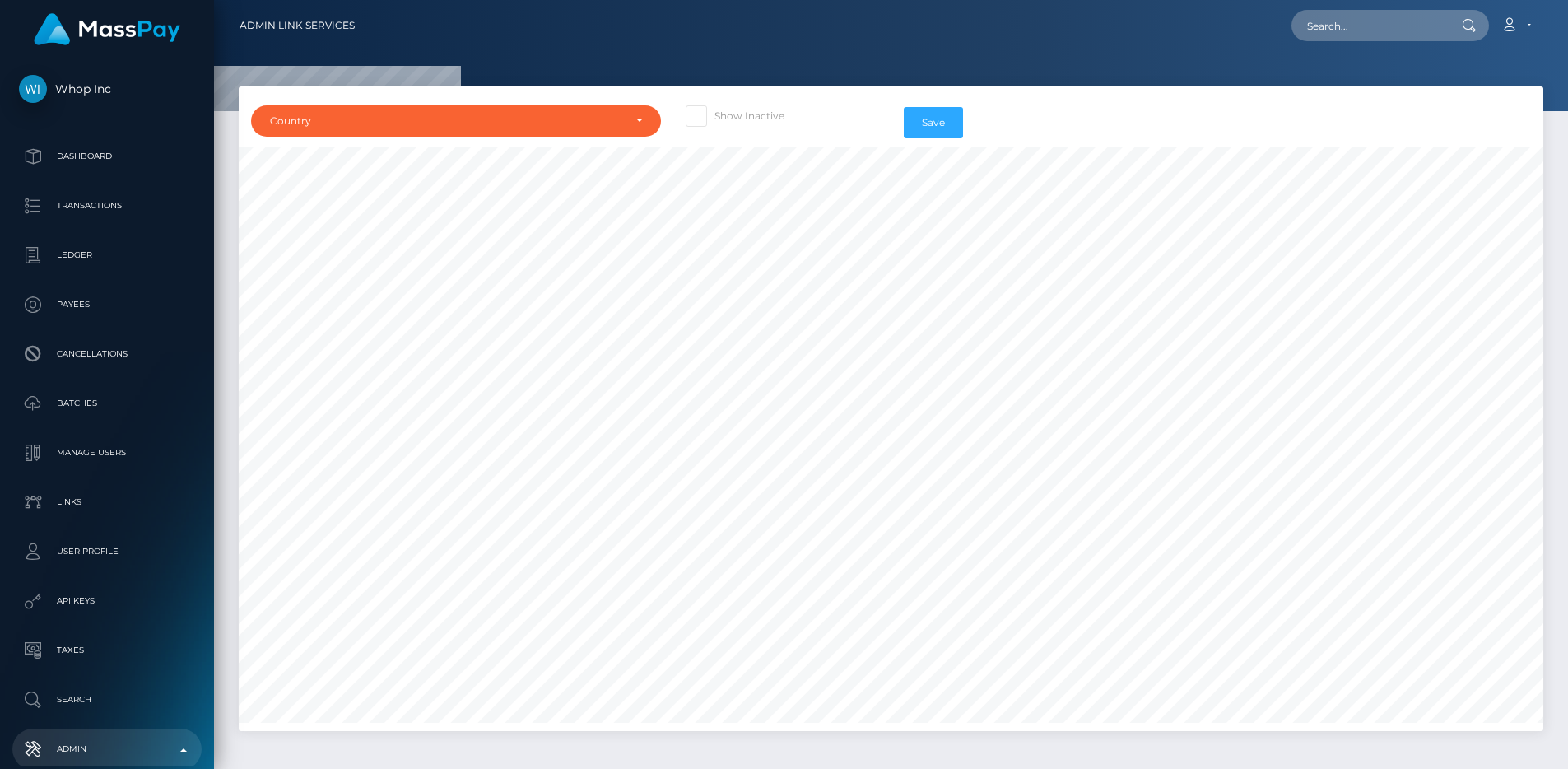
click at [714, 122] on span at bounding box center [714, 115] width 0 height 12
click at [714, 116] on input "Show Inactive" at bounding box center [720, 111] width 11 height 11
checkbox input "true"
click at [587, 124] on div "Country" at bounding box center [446, 121] width 353 height 13
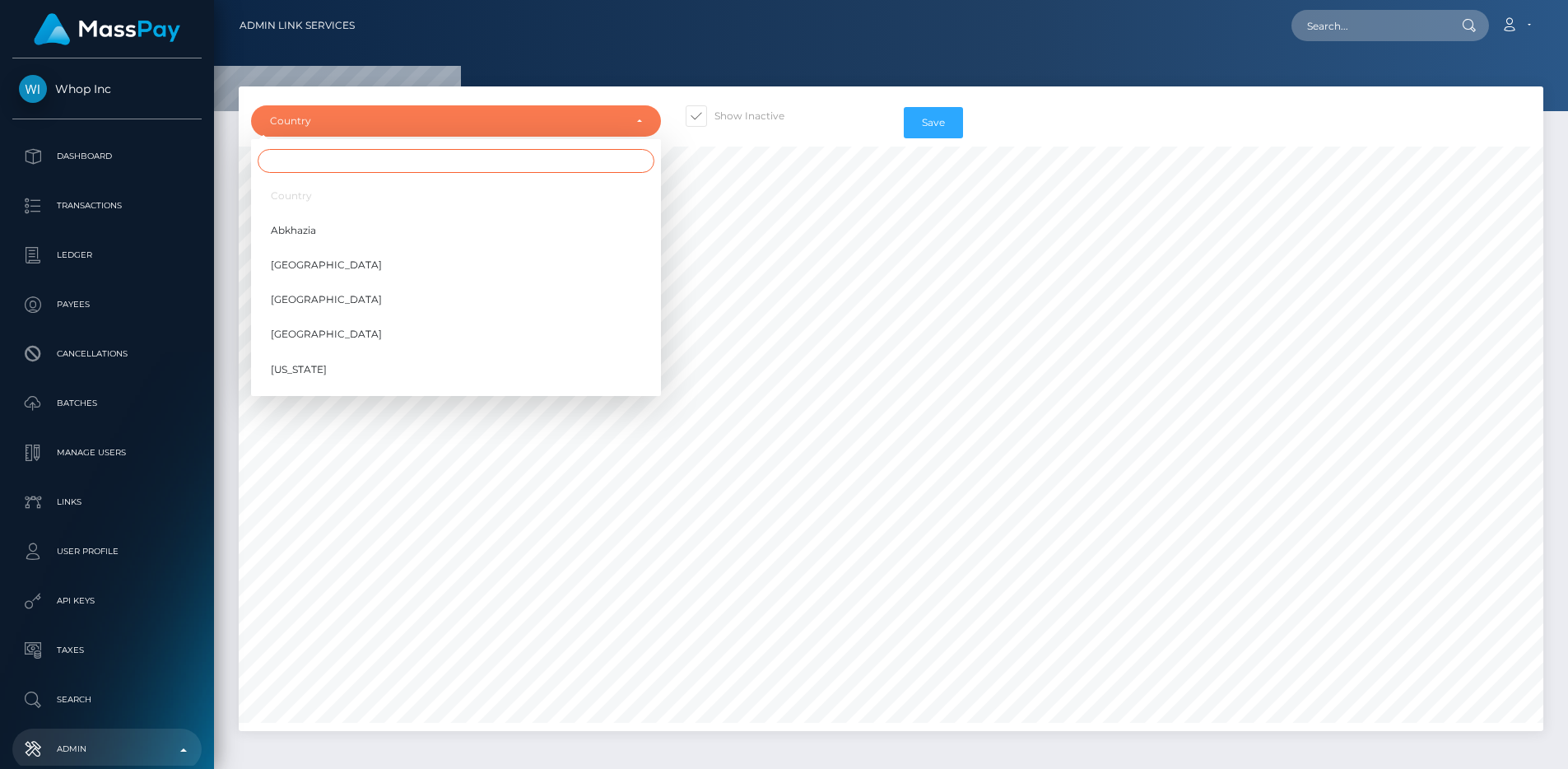
click at [557, 157] on input "Search" at bounding box center [456, 161] width 397 height 24
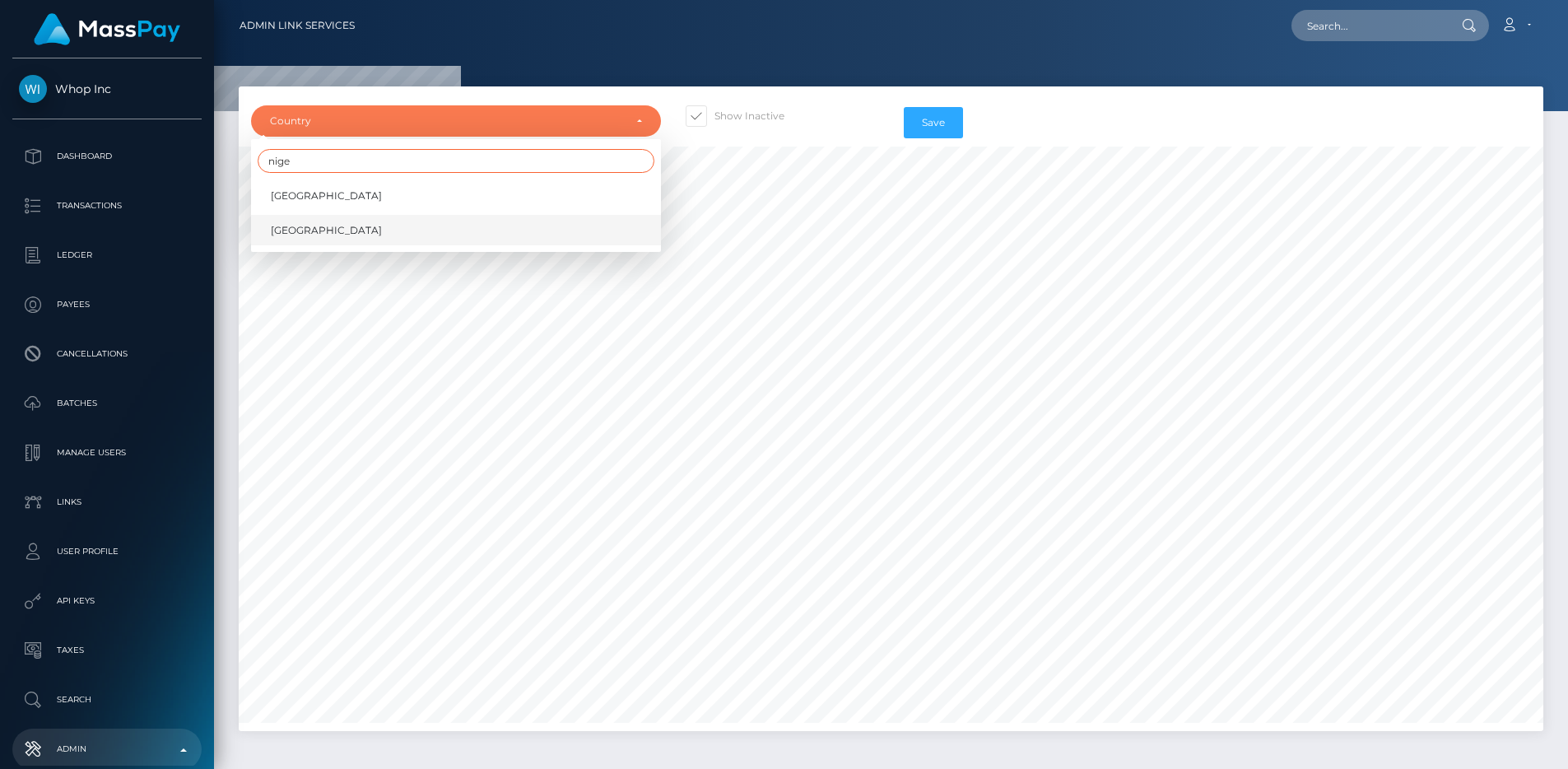
type input "nige"
click at [551, 220] on link "[GEOGRAPHIC_DATA]" at bounding box center [456, 229] width 410 height 30
select select "NG"
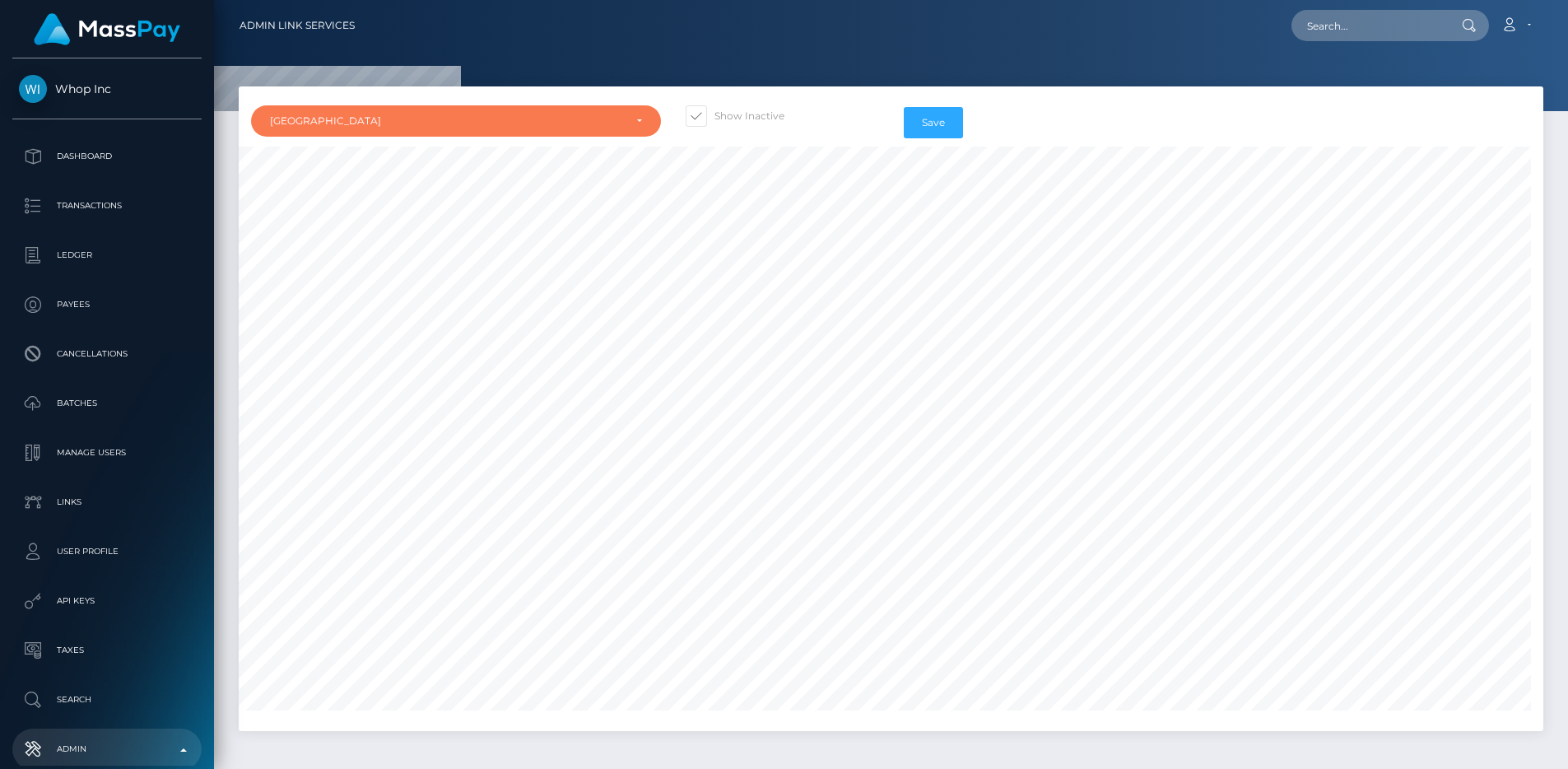
scroll to position [7556, 0]
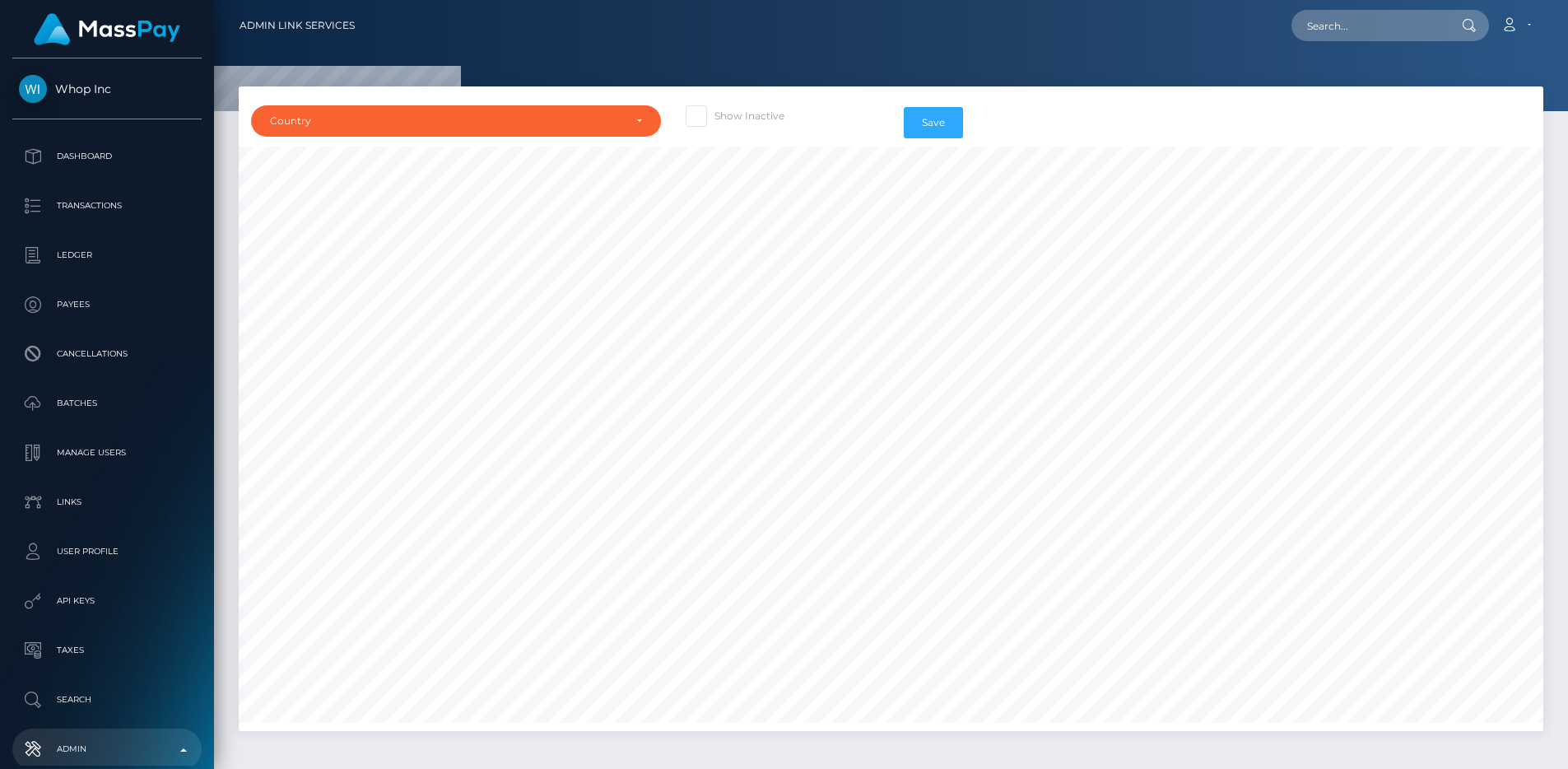
click at [759, 128] on div "Show Inactive" at bounding box center [782, 122] width 217 height 48
click at [753, 113] on label "Show Inactive" at bounding box center [735, 115] width 99 height 21
click at [725, 113] on input "Show Inactive" at bounding box center [720, 111] width 11 height 11
checkbox input "true"
click at [570, 136] on div "Country [GEOGRAPHIC_DATA] [GEOGRAPHIC_DATA] [GEOGRAPHIC_DATA] [GEOGRAPHIC_DATA]…" at bounding box center [456, 122] width 435 height 48
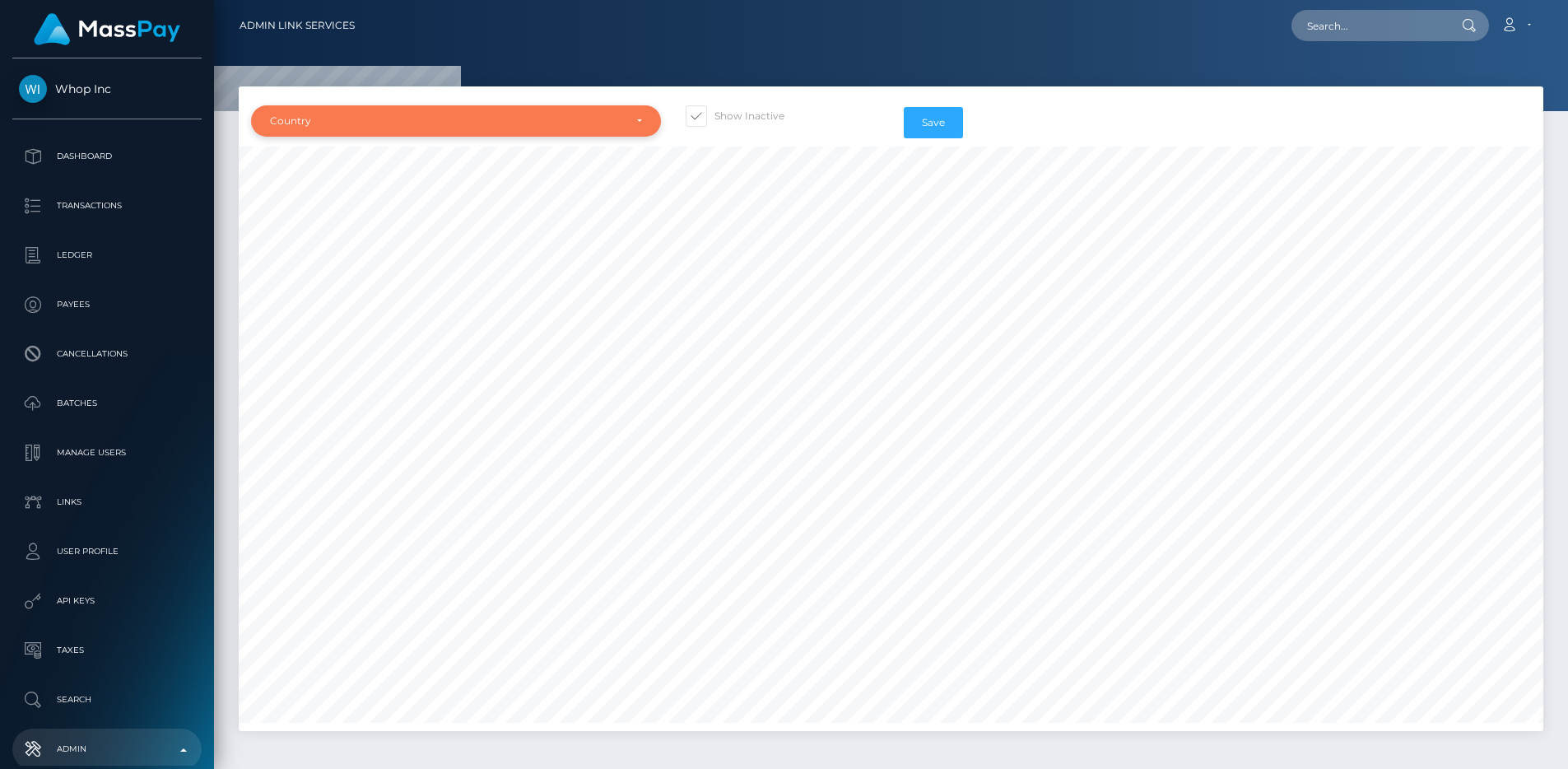
click at [564, 123] on div "Country" at bounding box center [446, 121] width 353 height 13
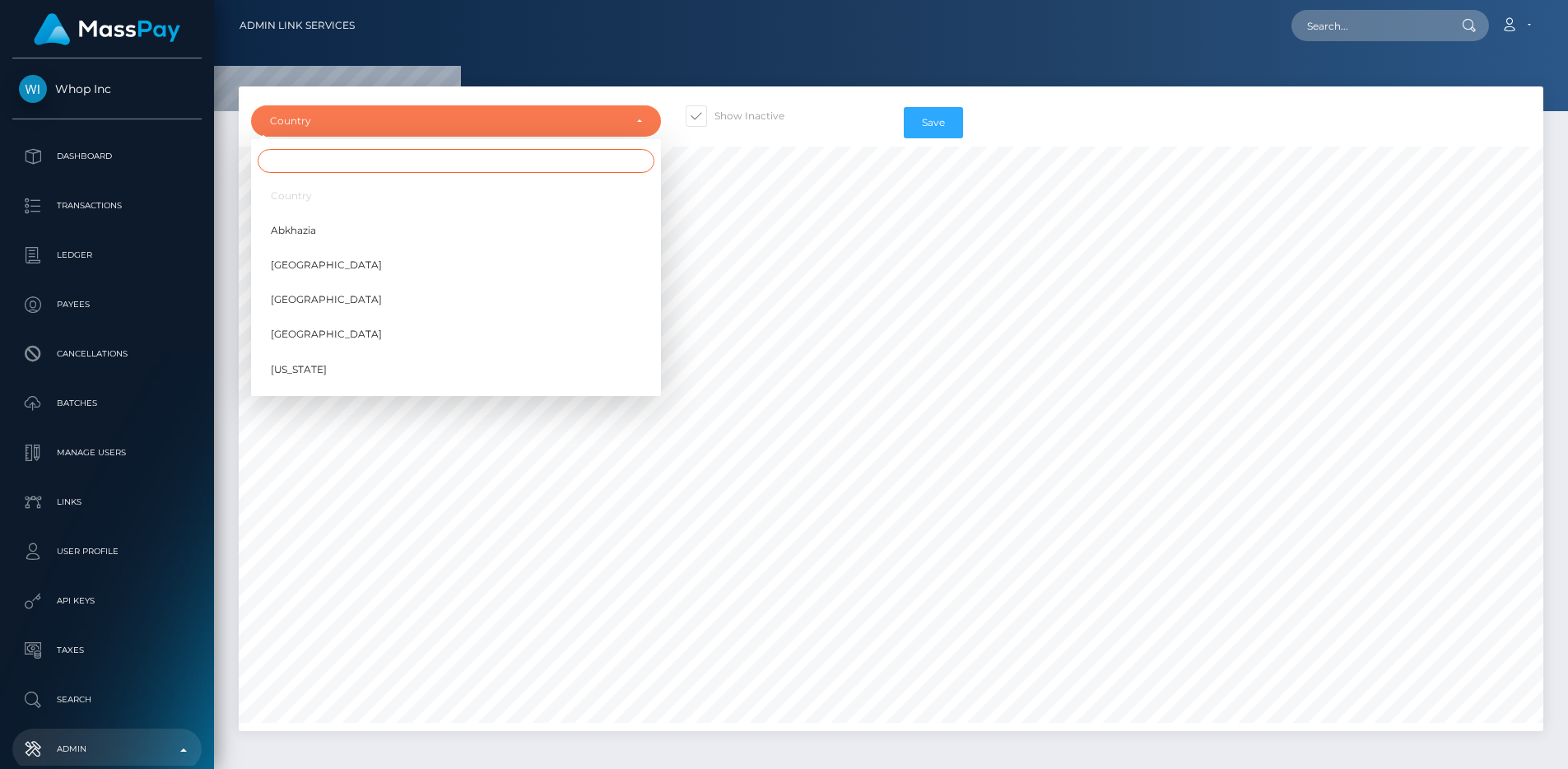
click at [547, 154] on input "Search" at bounding box center [456, 161] width 397 height 24
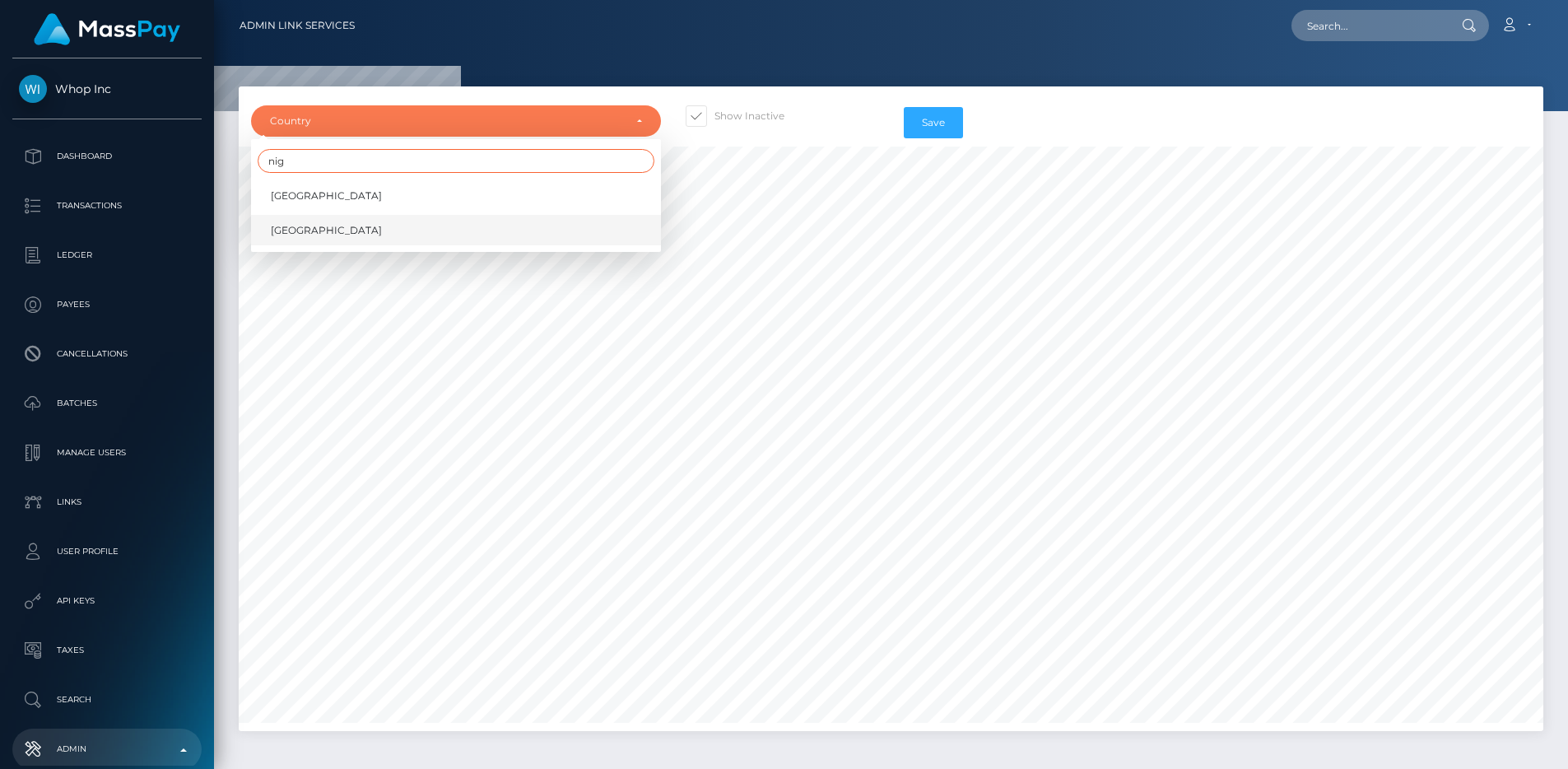
type input "nig"
click at [455, 242] on link "[GEOGRAPHIC_DATA]" at bounding box center [456, 229] width 410 height 30
select select "NG"
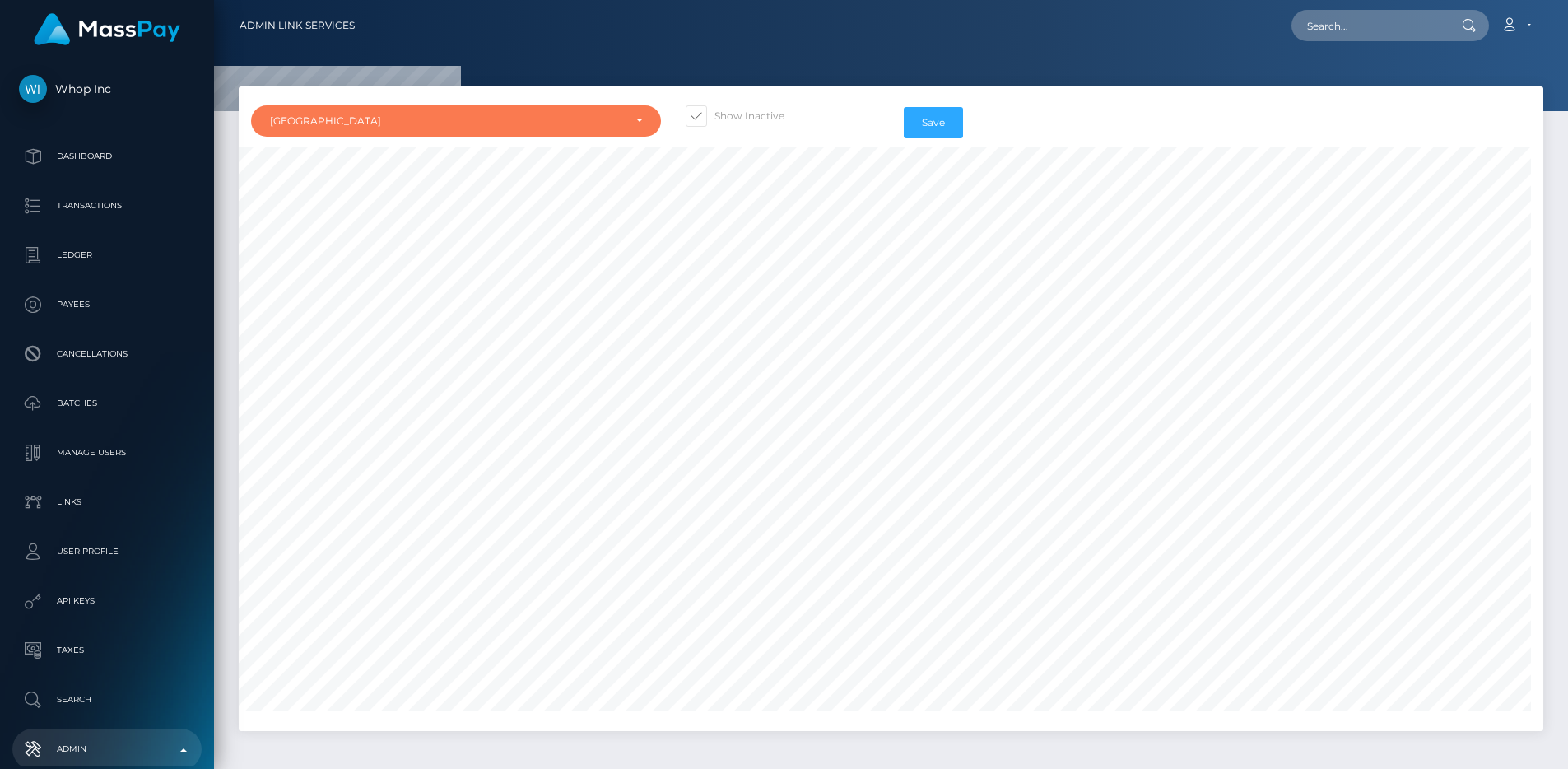
scroll to position [725, 0]
